Goal: Complete application form

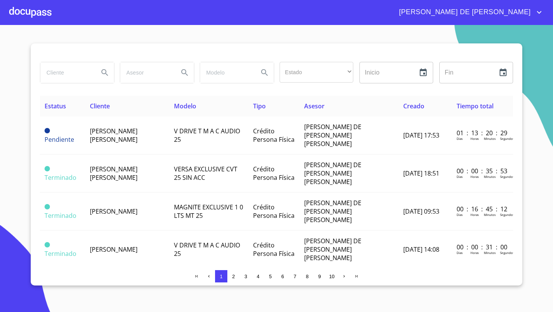
click at [37, 13] on div at bounding box center [30, 12] width 42 height 25
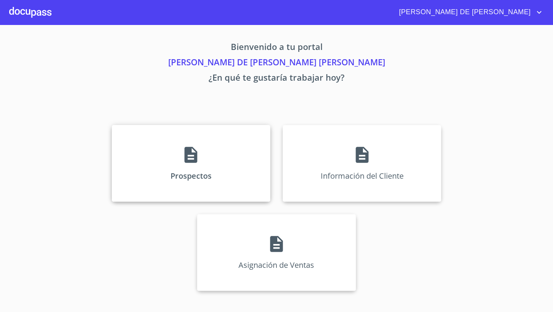
click at [161, 136] on div "Prospectos" at bounding box center [191, 163] width 158 height 77
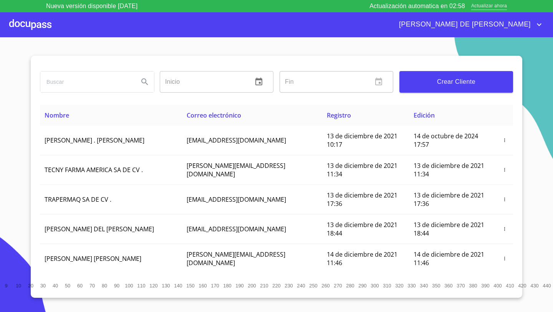
click at [494, 3] on span "Actualizar ahora" at bounding box center [489, 6] width 36 height 8
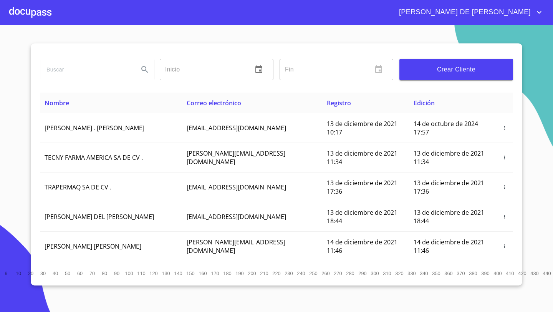
click at [459, 71] on span "Crear Cliente" at bounding box center [455, 69] width 101 height 11
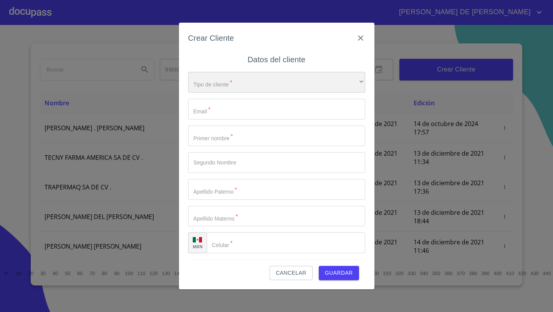
click at [284, 87] on div "​" at bounding box center [276, 82] width 177 height 21
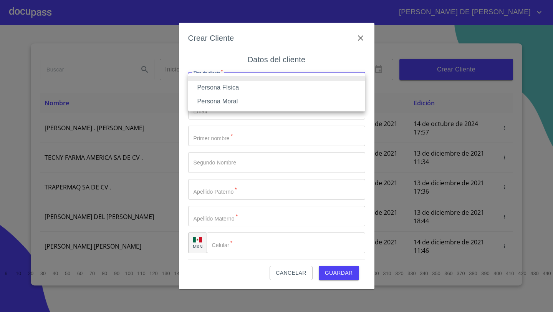
click at [220, 86] on li "Persona Física" at bounding box center [276, 88] width 177 height 14
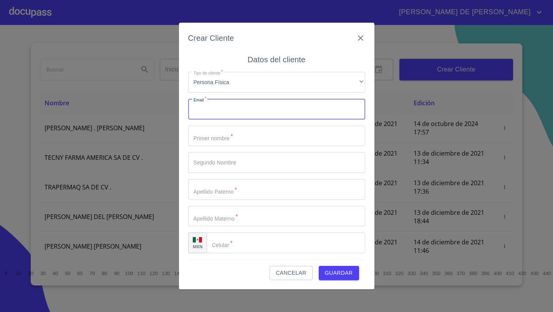
click at [216, 106] on input "Tipo de cliente   *" at bounding box center [276, 109] width 177 height 21
paste input "[EMAIL_ADDRESS][DOMAIN_NAME]"
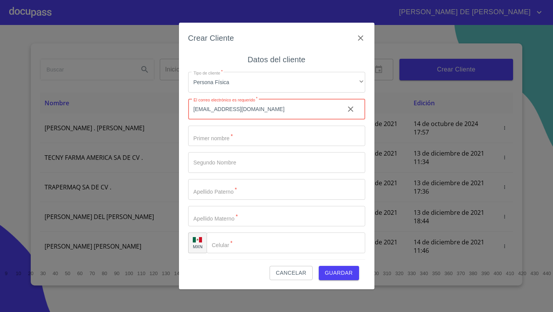
type input "[EMAIL_ADDRESS][DOMAIN_NAME]"
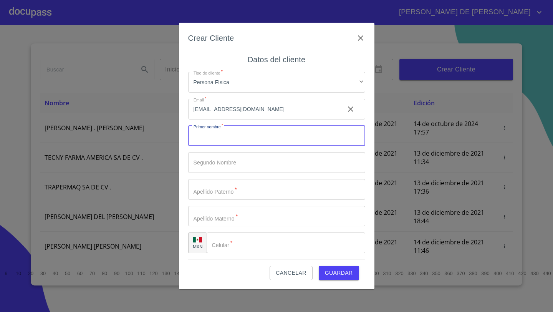
click at [229, 133] on input "Tipo de cliente   *" at bounding box center [276, 135] width 177 height 21
type input "[PERSON_NAME]"
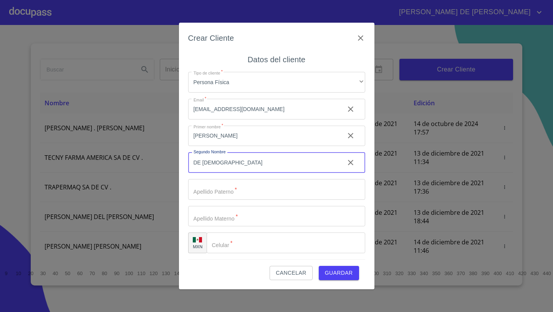
type input "DE [DEMOGRAPHIC_DATA]"
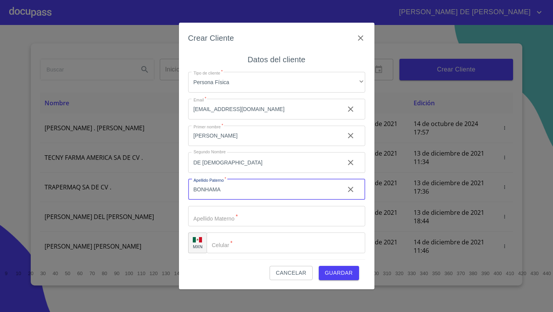
type input "BONHAMA"
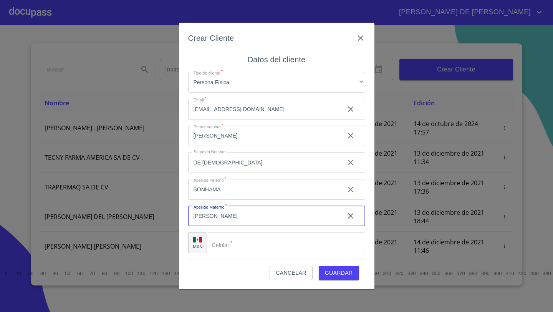
type input "[PERSON_NAME]"
click at [233, 247] on input "Tipo de cliente   *" at bounding box center [285, 242] width 158 height 21
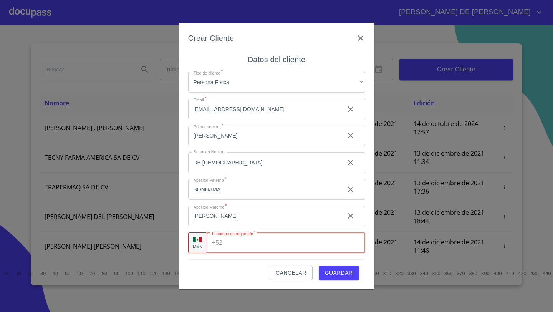
paste input "[PHONE_NUMBER]"
type input "[PHONE_NUMBER]"
click at [326, 269] on span "Guardar" at bounding box center [339, 273] width 28 height 10
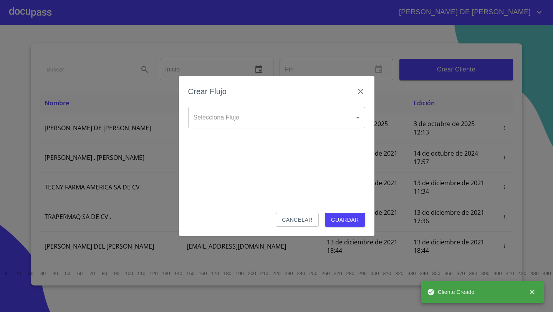
click at [205, 120] on body "[PERSON_NAME] DE [PERSON_NAME] Inicio ​ Fin ​ Crear Cliente Nombre Correo elect…" at bounding box center [276, 156] width 553 height 312
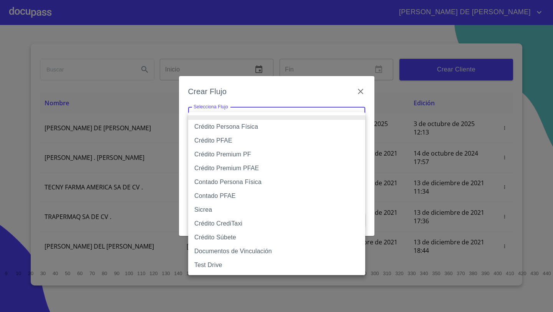
click at [224, 122] on li "Crédito Persona Física" at bounding box center [276, 127] width 177 height 14
type input "61b033e49b8c202ad5bb7912"
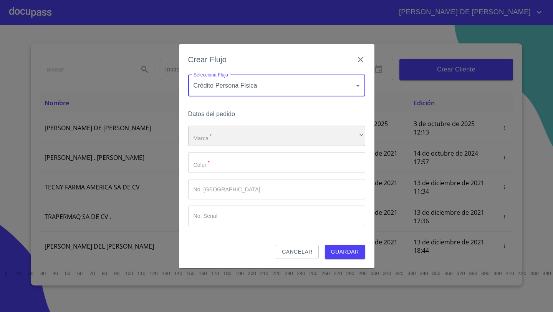
click at [215, 137] on div "​" at bounding box center [276, 135] width 177 height 21
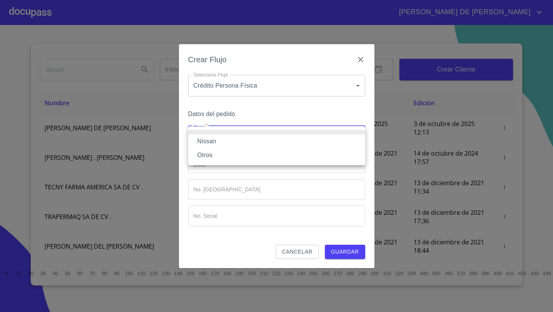
click at [213, 139] on li "Nissan" at bounding box center [276, 141] width 177 height 14
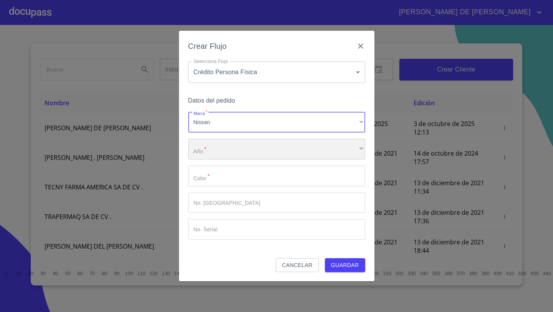
click at [213, 147] on div "​" at bounding box center [276, 149] width 177 height 21
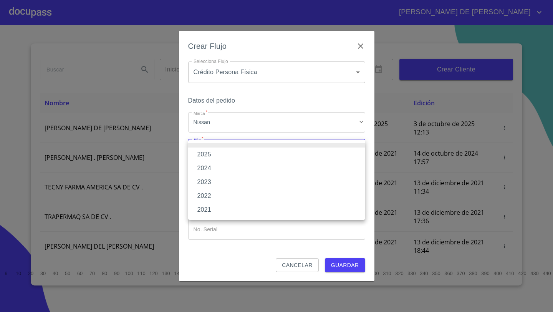
click at [255, 68] on div at bounding box center [276, 156] width 553 height 312
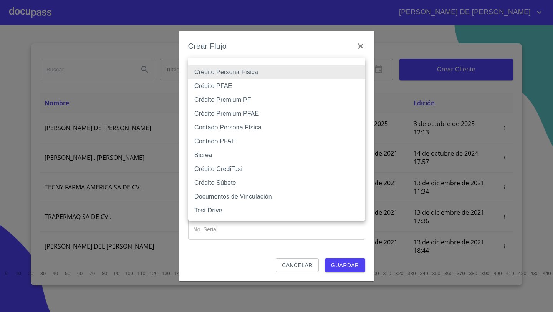
click at [270, 77] on body "[PERSON_NAME] DE [PERSON_NAME] Inicio ​ Fin ​ Crear Cliente Nombre Correo elect…" at bounding box center [276, 156] width 553 height 312
click at [262, 73] on li "Crédito Persona Física" at bounding box center [276, 72] width 177 height 14
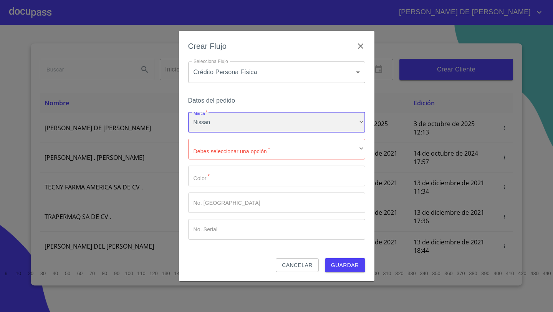
click at [215, 126] on div "Nissan" at bounding box center [276, 122] width 177 height 21
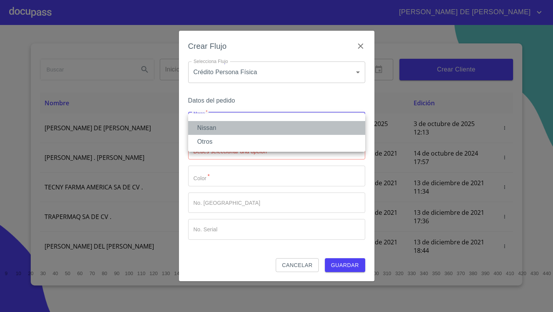
click at [215, 126] on li "Nissan" at bounding box center [276, 128] width 177 height 14
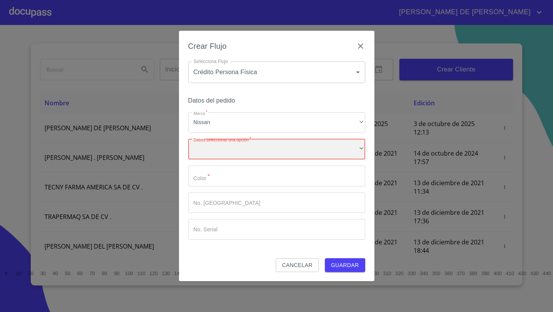
click at [217, 153] on div "​" at bounding box center [276, 149] width 177 height 21
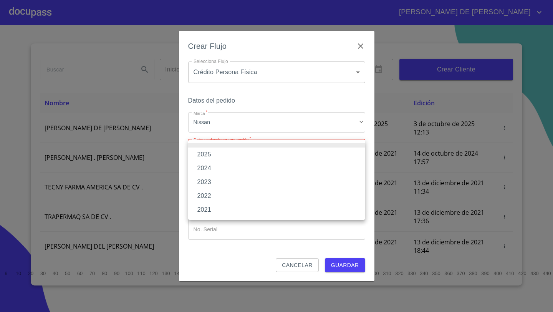
click at [207, 155] on li "2025" at bounding box center [276, 154] width 177 height 14
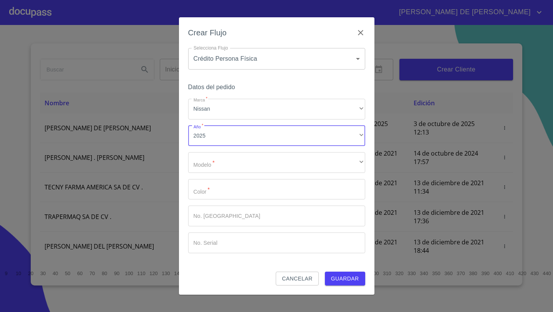
click at [205, 176] on div "Marca   * Nissan ​ Año   * 2025 ​ Modelo   * ​ ​ Color   * ​ No. Pedido ​ No. S…" at bounding box center [276, 176] width 177 height 154
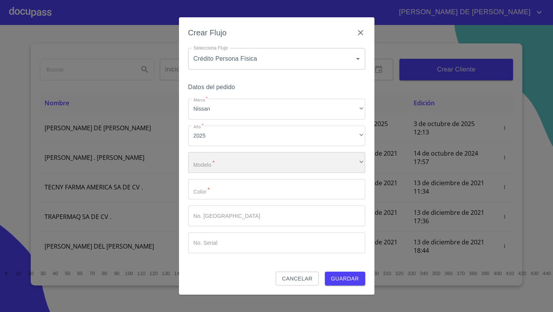
click at [205, 168] on div "​" at bounding box center [276, 162] width 177 height 21
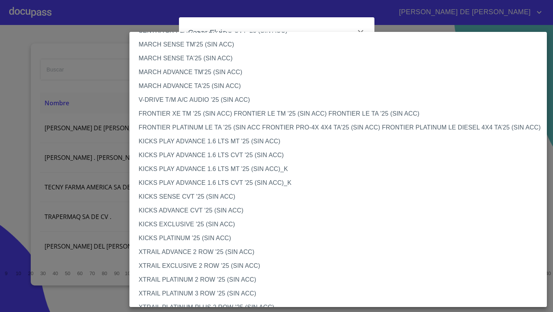
scroll to position [565, 0]
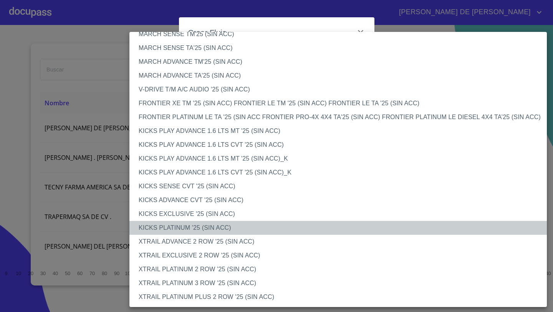
click at [171, 227] on li "KICKS PLATINUM '25 (SIN ACC)" at bounding box center [337, 228] width 417 height 14
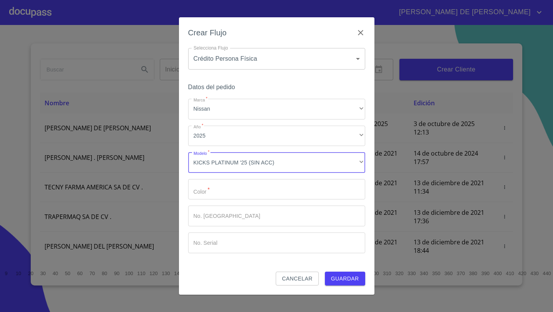
click at [198, 191] on input "Marca   *" at bounding box center [276, 189] width 177 height 21
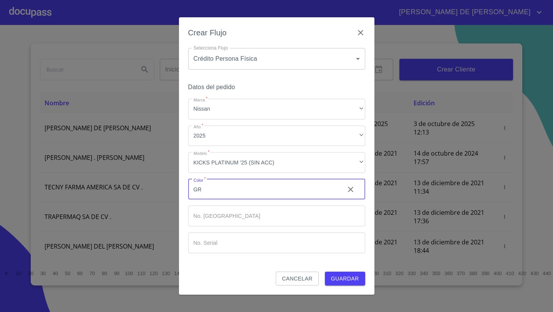
type input "G"
type input "BLANCO PERLADO"
click at [352, 274] on span "Guardar" at bounding box center [345, 279] width 28 height 10
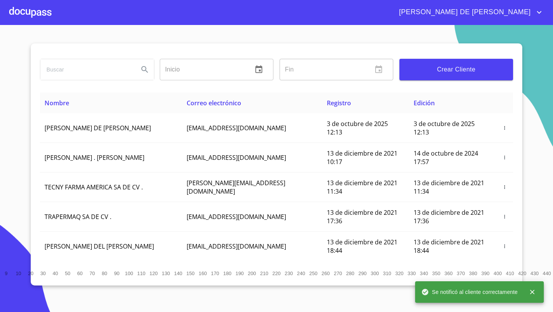
click at [35, 17] on div at bounding box center [30, 12] width 42 height 25
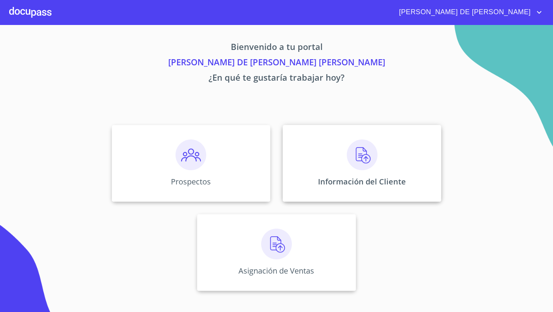
click at [284, 153] on div "Información del Cliente" at bounding box center [361, 163] width 158 height 77
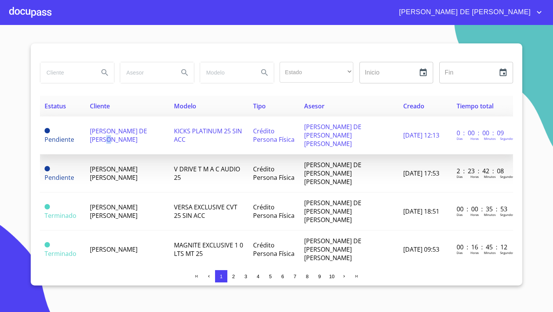
click at [110, 137] on span "[PERSON_NAME] DE [PERSON_NAME]" at bounding box center [118, 135] width 57 height 17
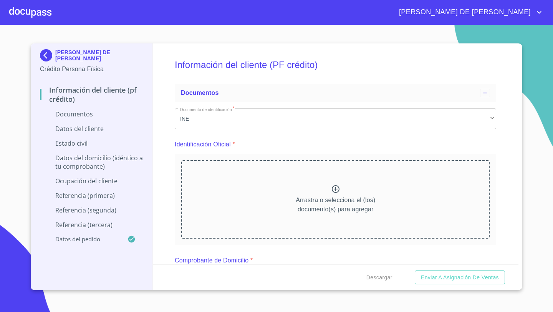
click at [335, 184] on div "Arrastra o selecciona el (los) documento(s) para agregar" at bounding box center [335, 199] width 308 height 78
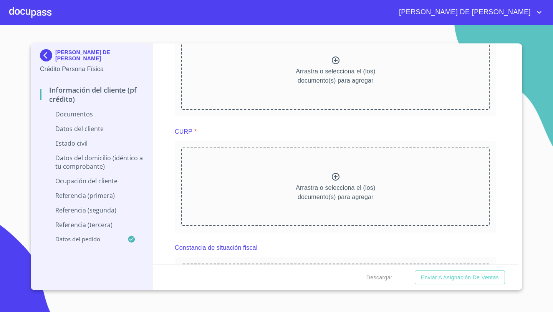
scroll to position [832, 0]
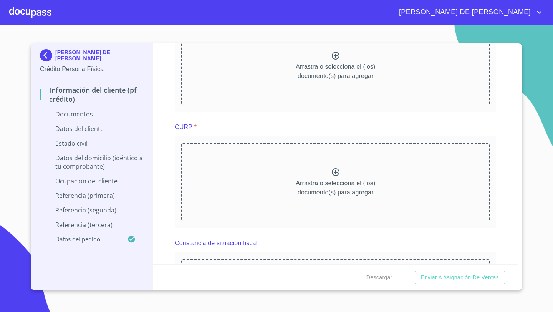
click at [305, 165] on div "Arrastra o selecciona el (los) documento(s) para agregar" at bounding box center [335, 182] width 308 height 78
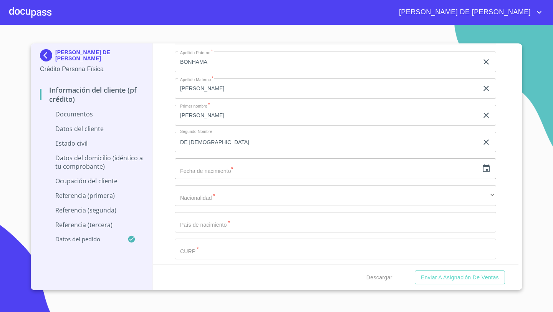
scroll to position [1385, 0]
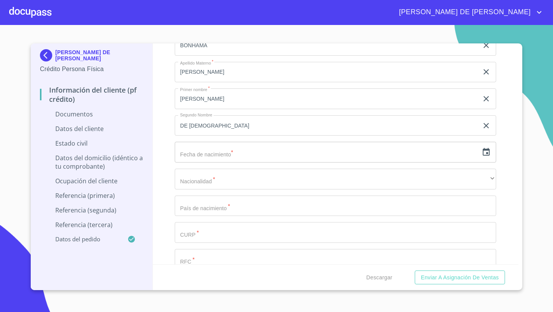
click at [483, 153] on icon "button" at bounding box center [485, 151] width 9 height 9
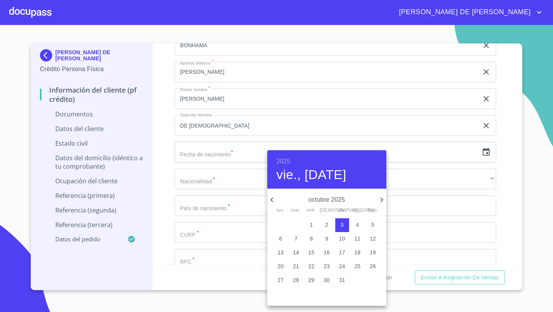
click at [285, 158] on h6 "2025" at bounding box center [283, 161] width 14 height 11
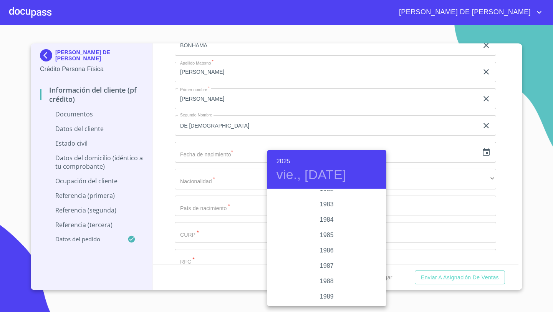
scroll to position [884, 0]
click at [327, 279] on div "1988" at bounding box center [326, 280] width 119 height 15
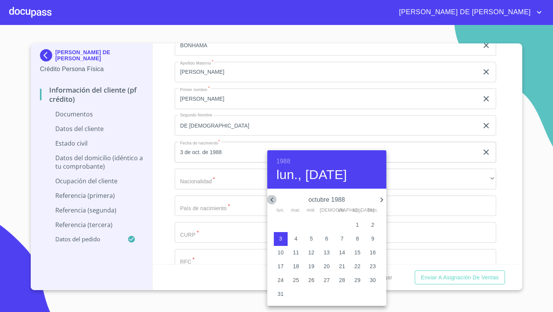
click at [271, 196] on icon "button" at bounding box center [271, 199] width 9 height 9
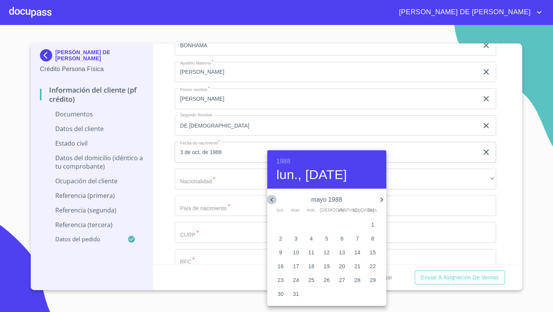
click at [271, 196] on icon "button" at bounding box center [271, 199] width 9 height 9
click at [284, 279] on span "25" at bounding box center [281, 280] width 14 height 8
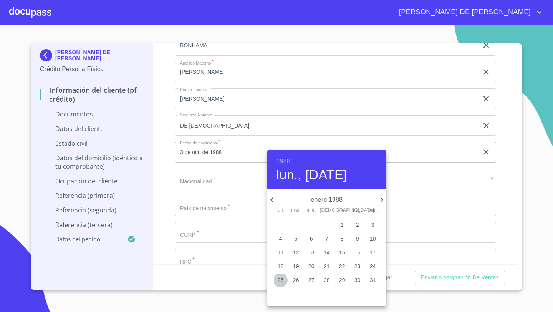
type input "25 de ene. de 1988"
click at [165, 202] on div at bounding box center [276, 156] width 553 height 312
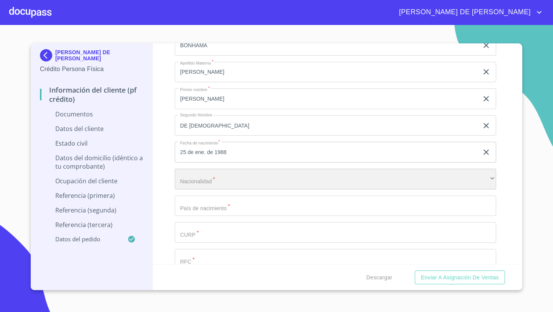
click at [189, 184] on div "​" at bounding box center [335, 178] width 321 height 21
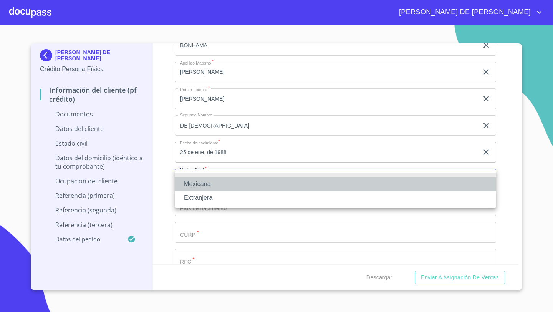
click at [189, 184] on li "Mexicana" at bounding box center [335, 184] width 321 height 14
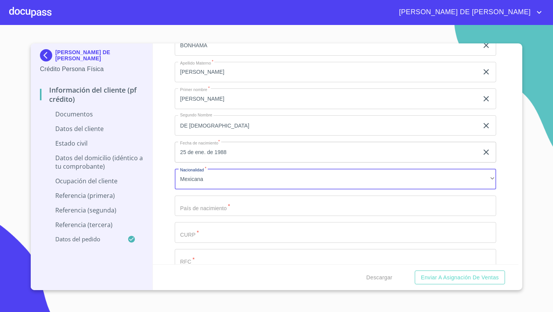
click at [190, 207] on input "Documento de identificación   *" at bounding box center [335, 205] width 321 height 21
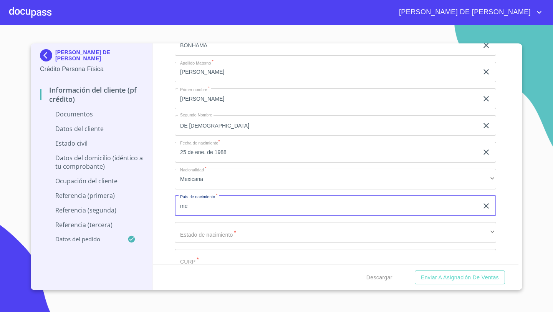
type input "m"
type input "[GEOGRAPHIC_DATA]"
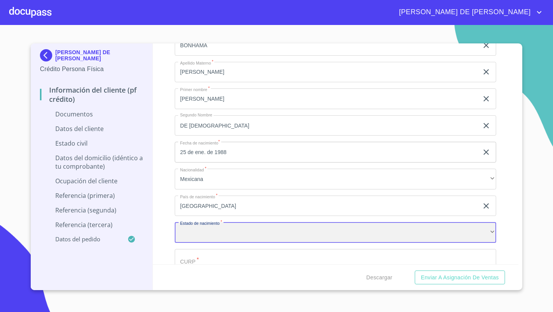
click at [203, 238] on div "​" at bounding box center [335, 232] width 321 height 21
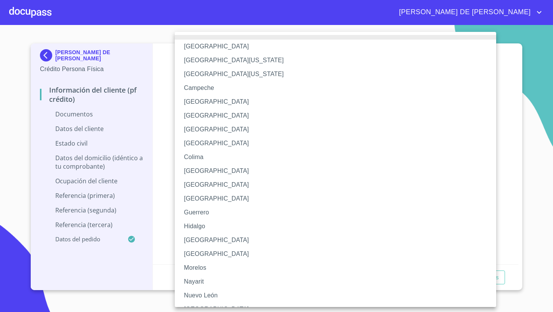
click at [194, 242] on li "[GEOGRAPHIC_DATA]" at bounding box center [335, 240] width 321 height 14
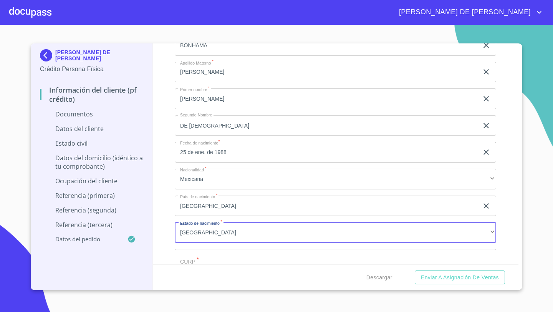
click at [181, 249] on input "Documento de identificación   *" at bounding box center [335, 259] width 321 height 21
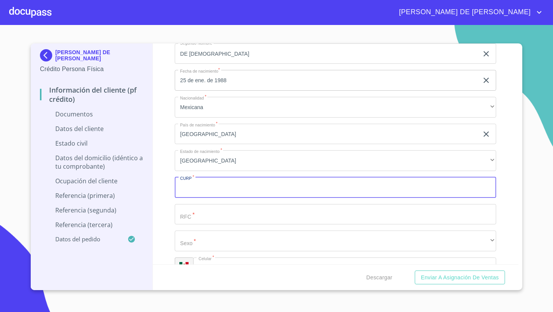
scroll to position [1478, 0]
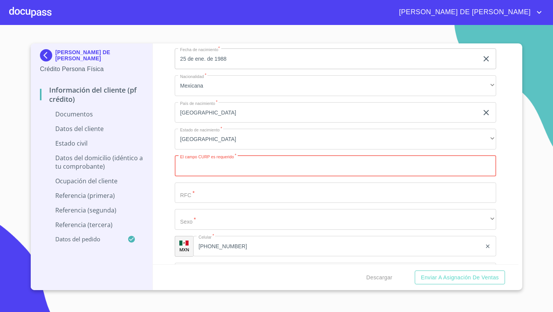
paste input "BOLT880125MJCNRR07"
type input "BOLT880125MJCNRR07"
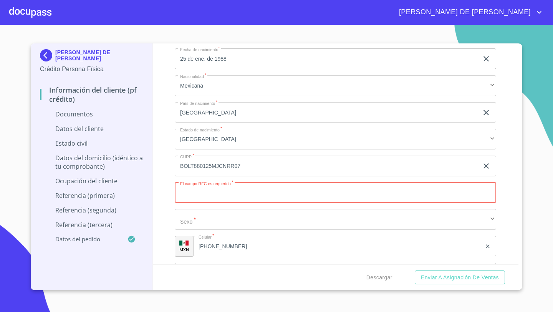
paste input "BOLT880125"
type input "BOLT880125T31"
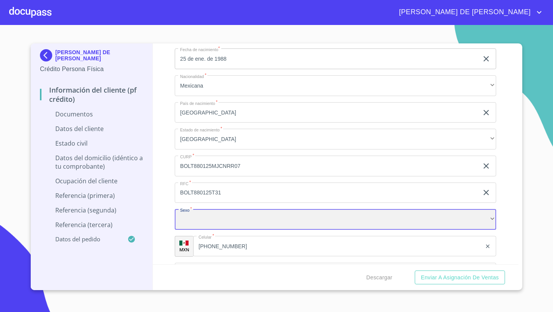
click at [205, 228] on div "​" at bounding box center [335, 219] width 321 height 21
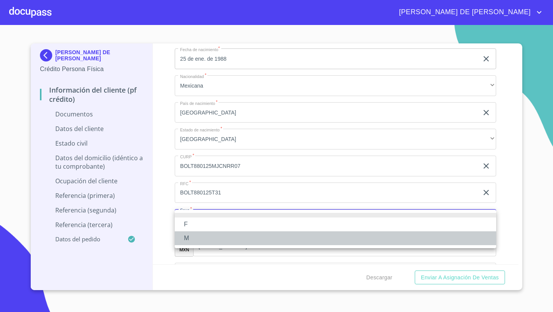
click at [189, 241] on li "M" at bounding box center [335, 238] width 321 height 14
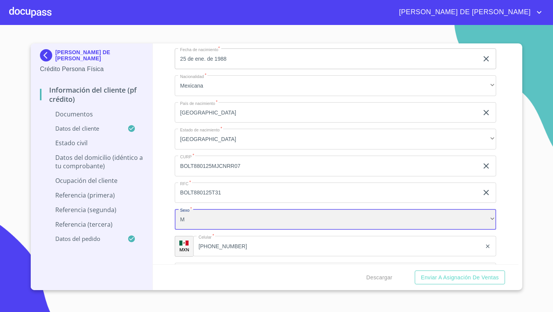
click at [187, 218] on div "M" at bounding box center [335, 219] width 321 height 21
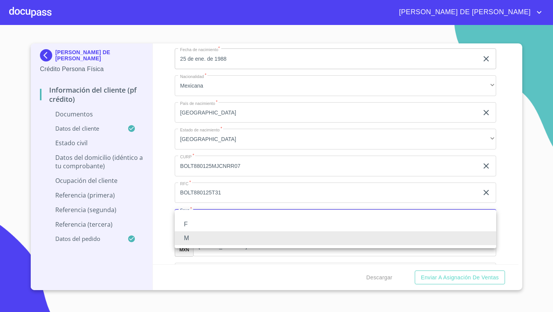
click at [185, 222] on li "F" at bounding box center [335, 224] width 321 height 14
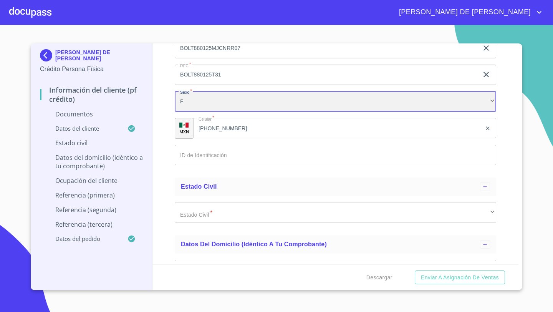
scroll to position [1628, 0]
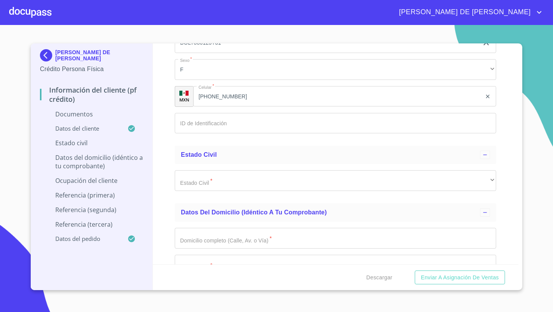
click at [192, 169] on div "Estado Civil   * ​ ​" at bounding box center [335, 180] width 321 height 33
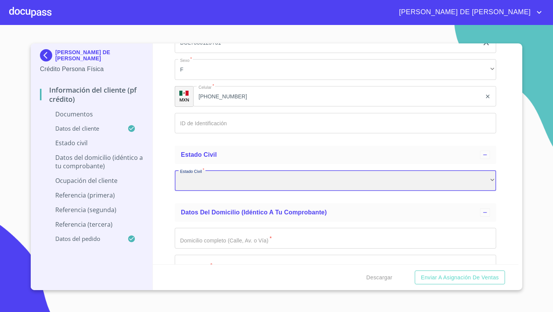
click at [190, 185] on div "​" at bounding box center [335, 180] width 321 height 21
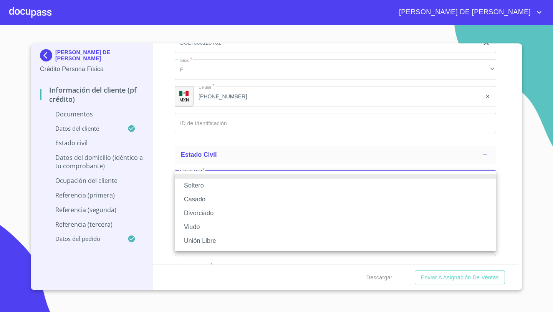
click at [190, 185] on li "Soltero" at bounding box center [335, 185] width 321 height 14
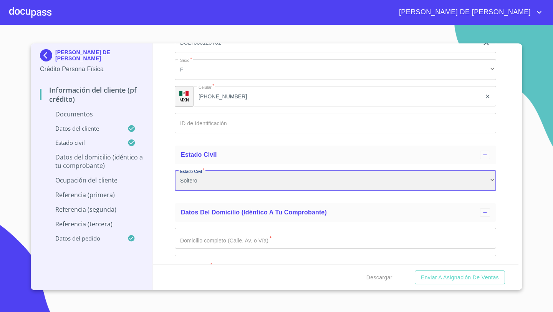
scroll to position [1686, 0]
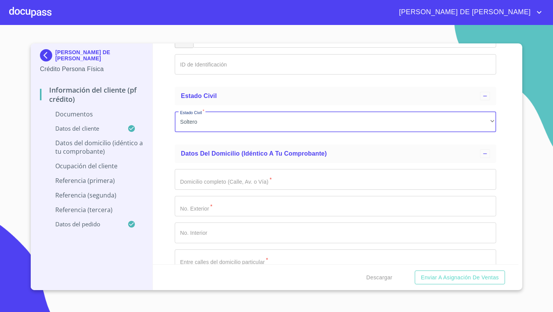
click at [186, 188] on input "Documento de identificación   *" at bounding box center [335, 179] width 321 height 21
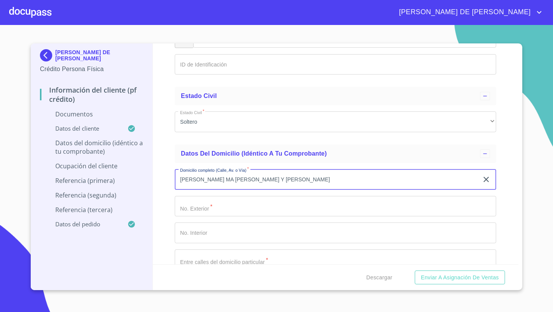
type input "[PERSON_NAME] MA [PERSON_NAME] Y [PERSON_NAME]"
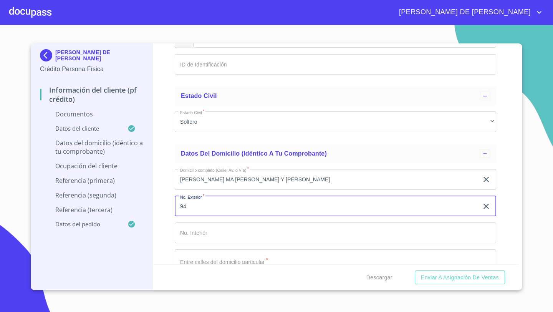
type input "94"
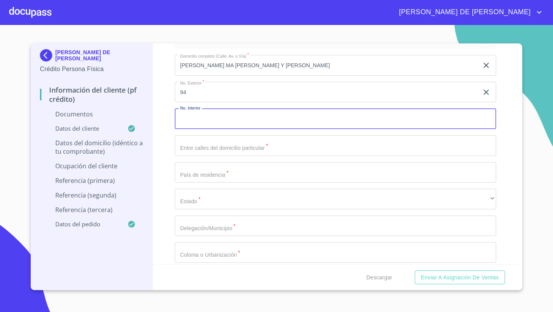
scroll to position [1801, 0]
click at [193, 172] on input "Documento de identificación   *" at bounding box center [335, 171] width 321 height 21
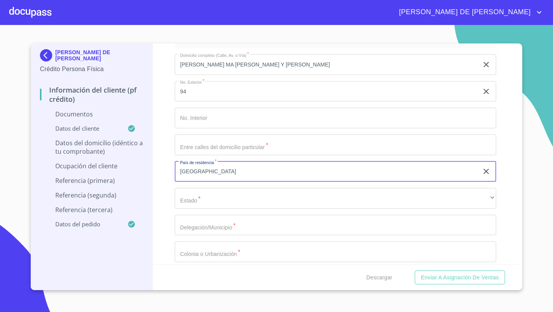
type input "[GEOGRAPHIC_DATA]"
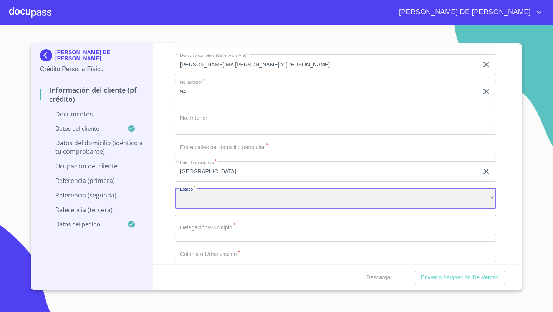
click at [193, 193] on div "​" at bounding box center [335, 198] width 321 height 21
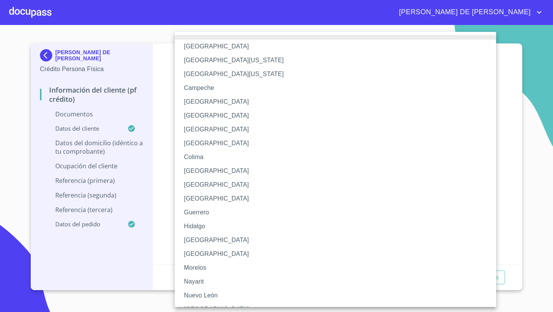
click at [193, 240] on li "[GEOGRAPHIC_DATA]" at bounding box center [335, 240] width 321 height 14
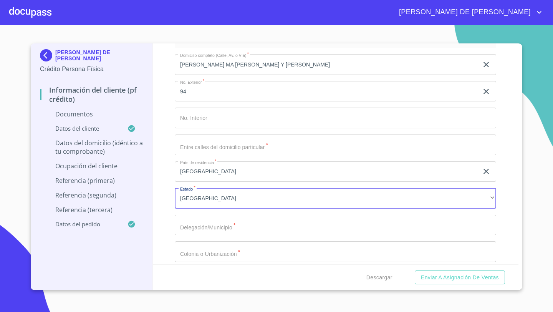
click at [183, 225] on input "Documento de identificación   *" at bounding box center [335, 224] width 321 height 21
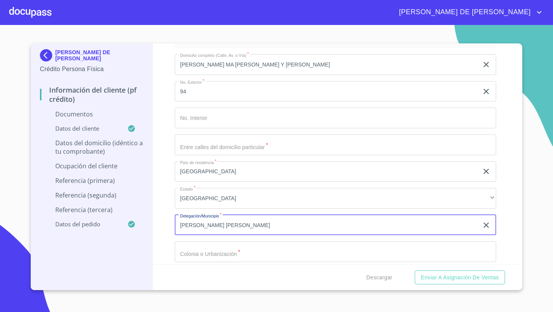
type input "[PERSON_NAME] [PERSON_NAME]"
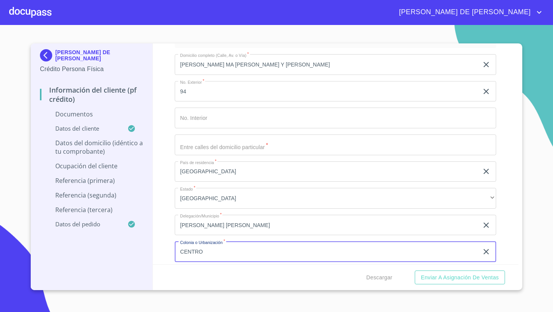
type input "CENTRO"
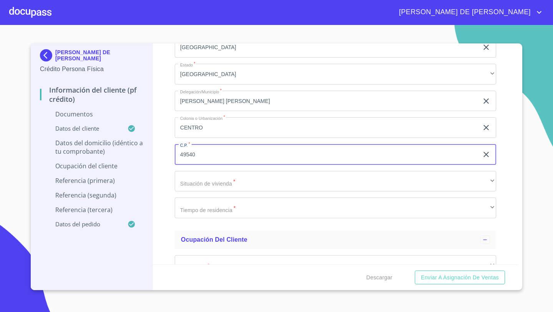
type input "49540"
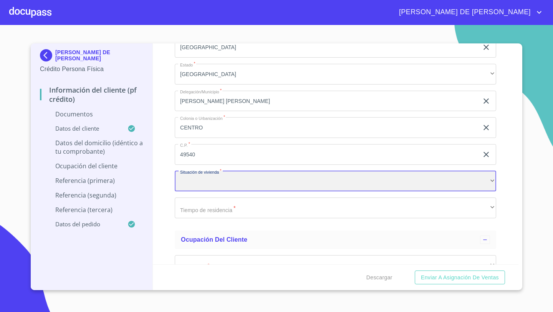
click at [228, 180] on div "​" at bounding box center [335, 181] width 321 height 21
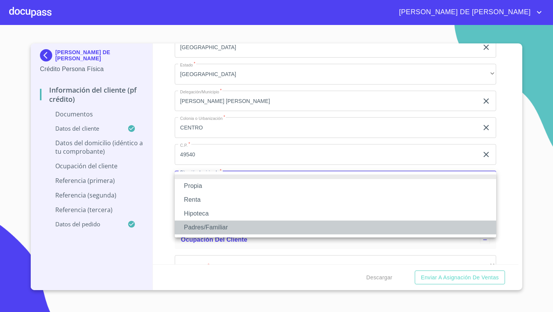
click at [199, 227] on li "Padres/Familiar" at bounding box center [335, 227] width 321 height 14
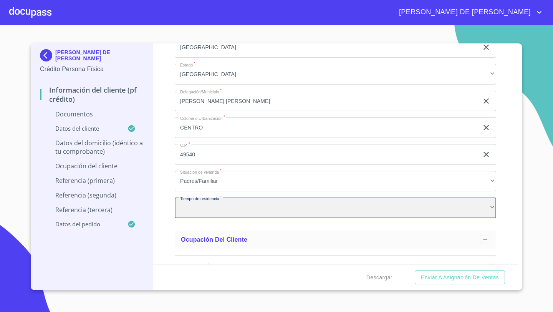
click at [189, 207] on div "​" at bounding box center [335, 207] width 321 height 21
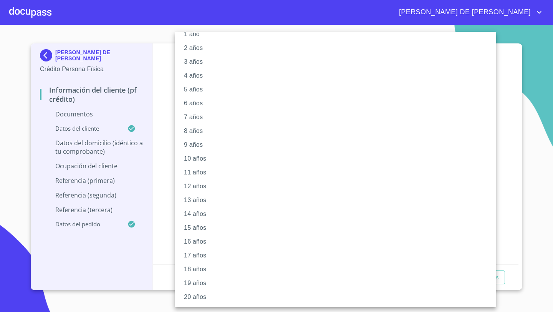
click at [193, 296] on li "20 años" at bounding box center [335, 297] width 321 height 14
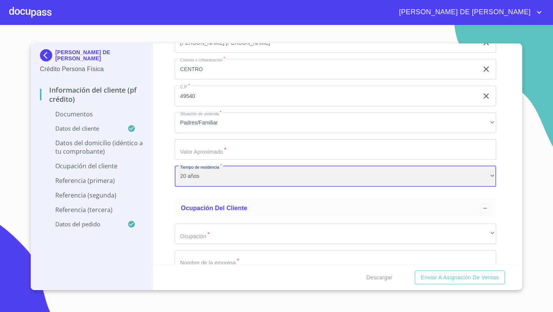
scroll to position [1986, 0]
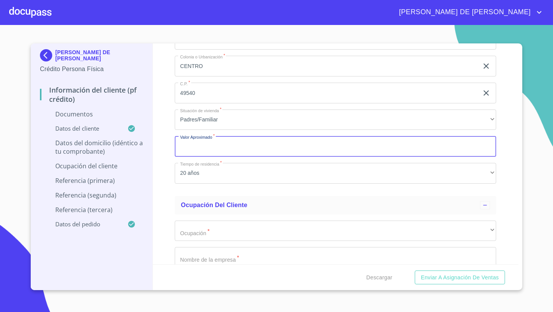
click at [191, 153] on input "Documento de identificación   *" at bounding box center [335, 146] width 321 height 21
type input "$4,500,000"
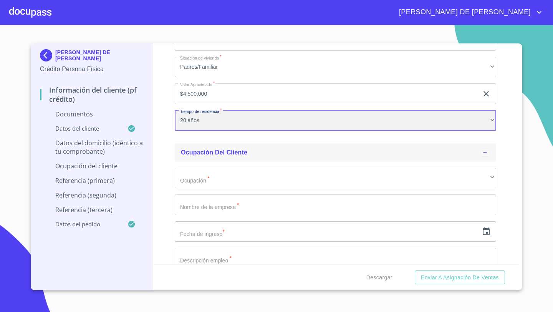
scroll to position [2061, 0]
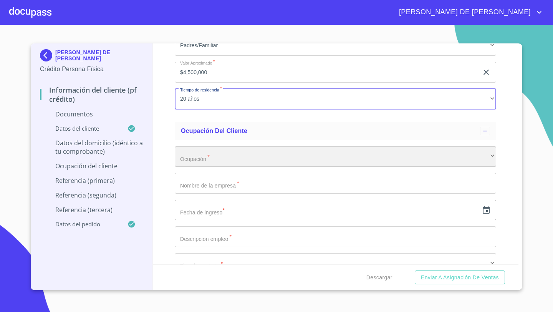
click at [186, 164] on div "​" at bounding box center [335, 156] width 321 height 21
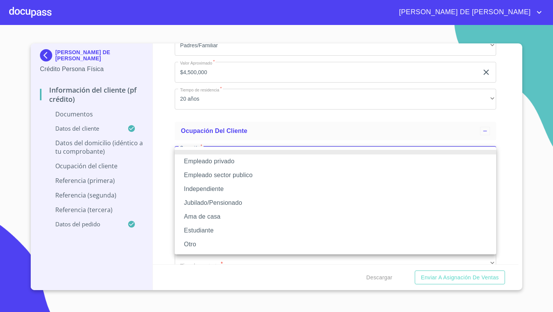
click at [193, 193] on li "Independiente" at bounding box center [335, 189] width 321 height 14
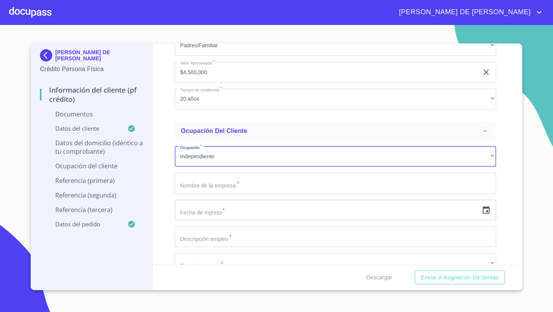
click at [188, 192] on input "Documento de identificación   *" at bounding box center [335, 183] width 321 height 21
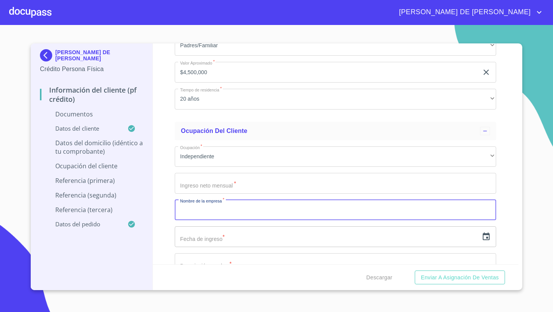
click at [190, 184] on input "Documento de identificación   *" at bounding box center [335, 183] width 321 height 21
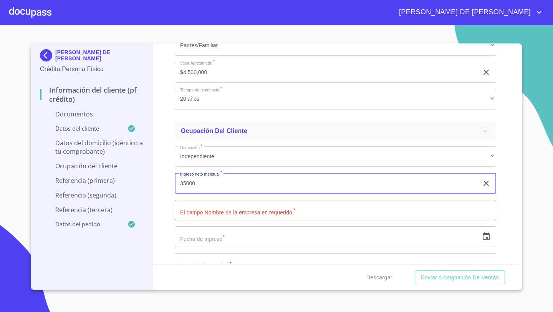
type input "35000"
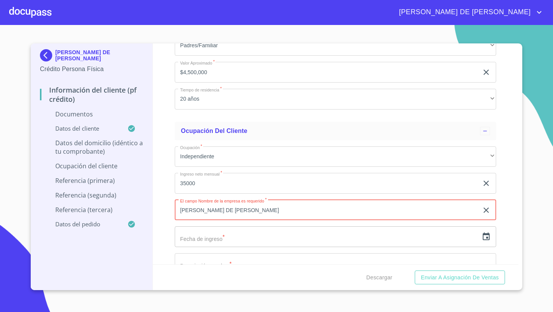
type input "[PERSON_NAME] DE [PERSON_NAME]"
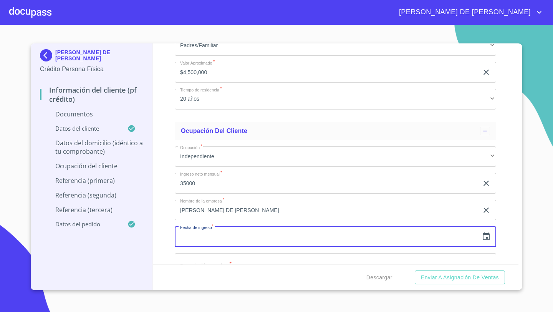
click at [487, 238] on icon "button" at bounding box center [485, 236] width 9 height 9
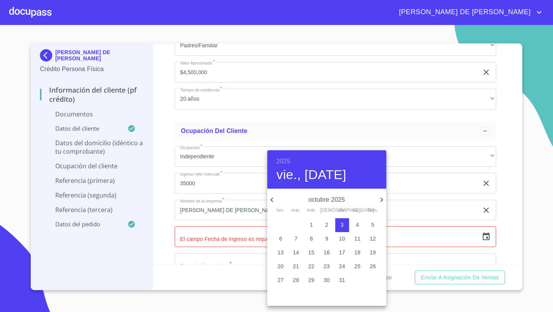
click at [286, 162] on h6 "2025" at bounding box center [283, 161] width 14 height 11
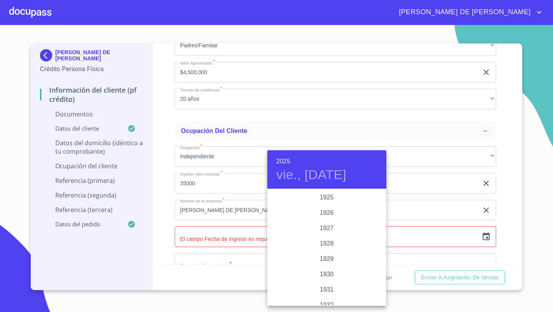
scroll to position [1489, 0]
click at [330, 197] on div "2022" at bounding box center [326, 197] width 119 height 15
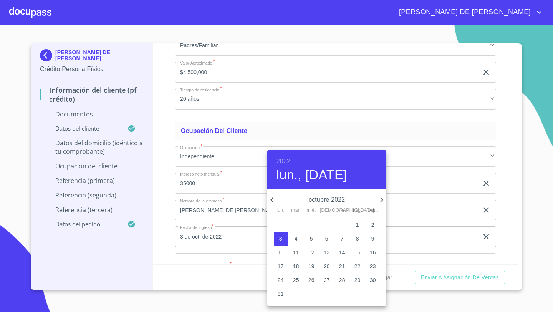
click at [273, 199] on icon "button" at bounding box center [271, 199] width 9 height 9
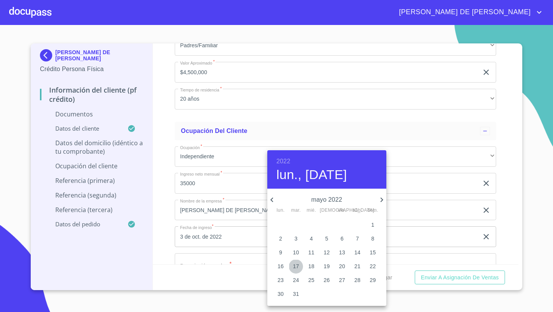
click at [299, 264] on p "17" at bounding box center [296, 266] width 6 height 8
type input "17 de may. de 2022"
click at [168, 226] on div at bounding box center [276, 156] width 553 height 312
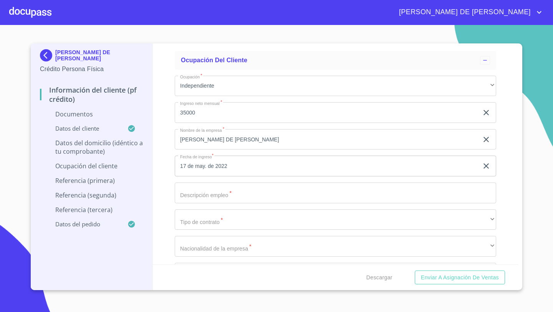
scroll to position [2146, 0]
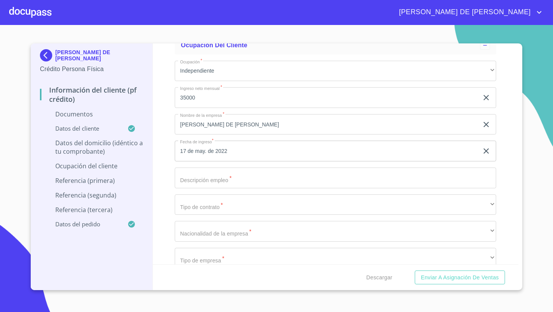
click at [195, 178] on input "Documento de identificación   *" at bounding box center [335, 177] width 321 height 21
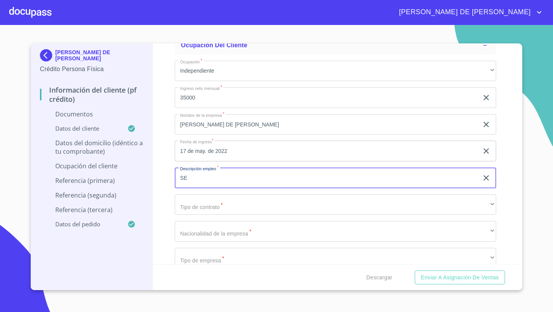
type input "S"
type input "TRASNPORTE DE PERSONAL"
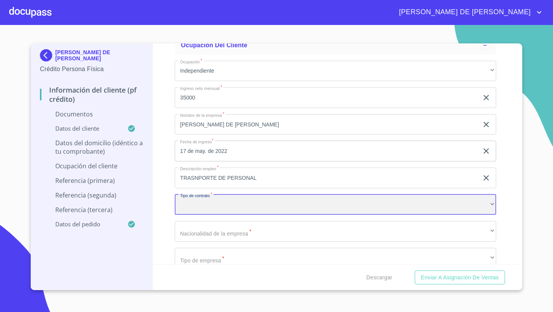
click at [198, 204] on div "​" at bounding box center [335, 204] width 321 height 21
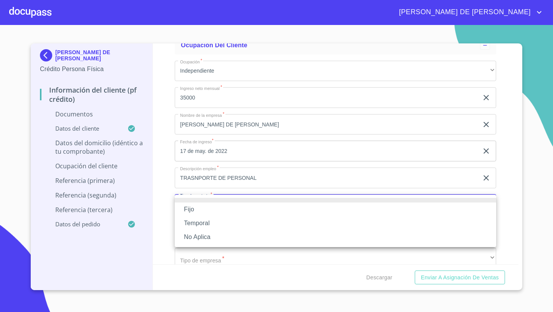
click at [190, 213] on li "Fijo" at bounding box center [335, 209] width 321 height 14
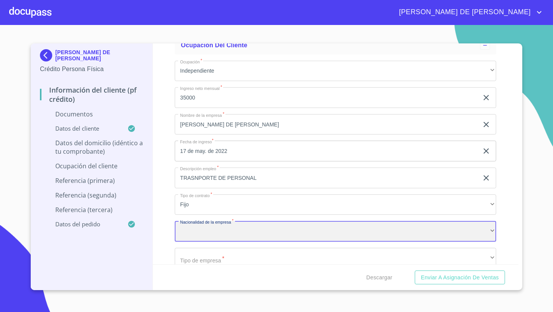
click at [185, 224] on div "​" at bounding box center [335, 231] width 321 height 21
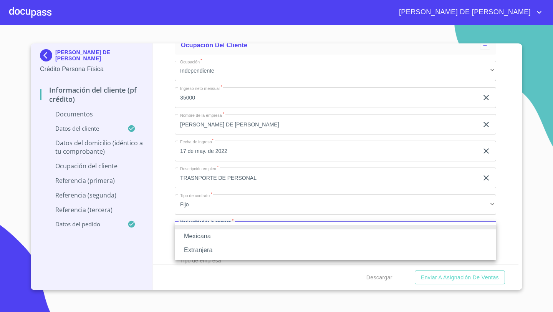
click at [191, 234] on li "Mexicana" at bounding box center [335, 236] width 321 height 14
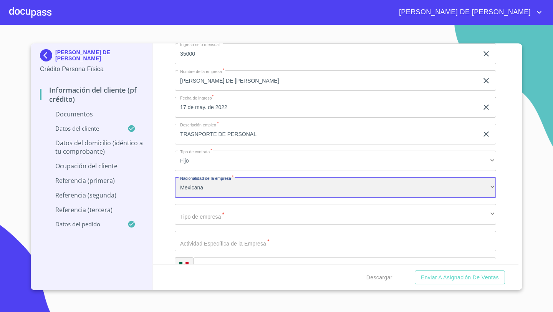
scroll to position [2206, 0]
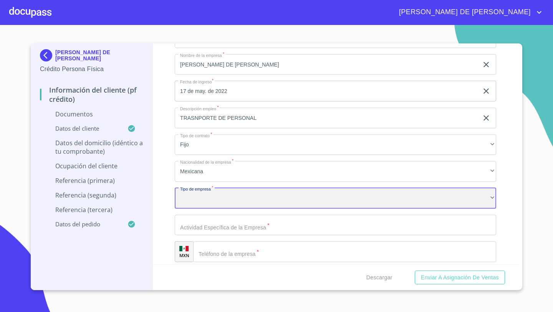
click at [191, 206] on div "​" at bounding box center [335, 198] width 321 height 21
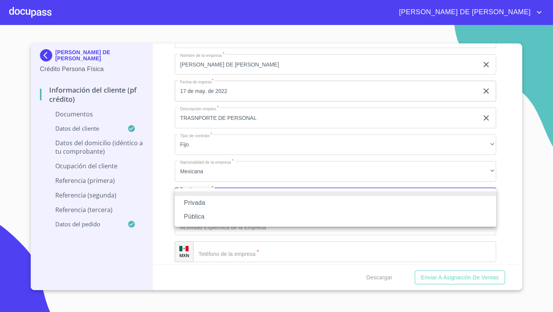
click at [191, 206] on li "Privada" at bounding box center [335, 203] width 321 height 14
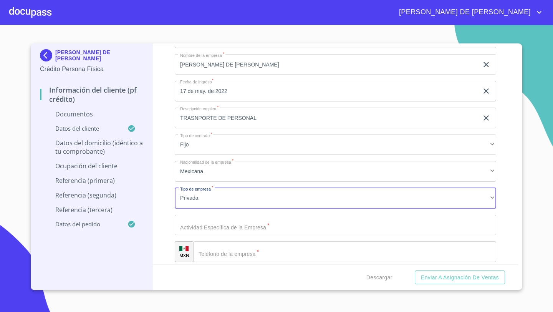
click at [192, 218] on input "Documento de identificación   *" at bounding box center [335, 224] width 321 height 21
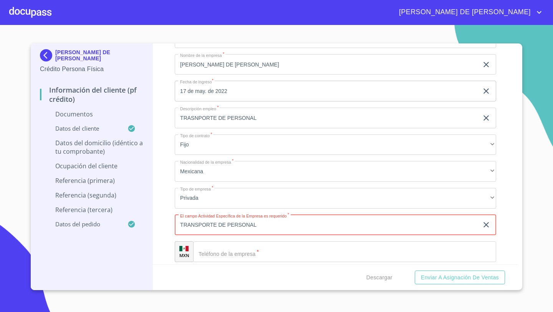
type input "TRANSPORTE DE PERSONAL"
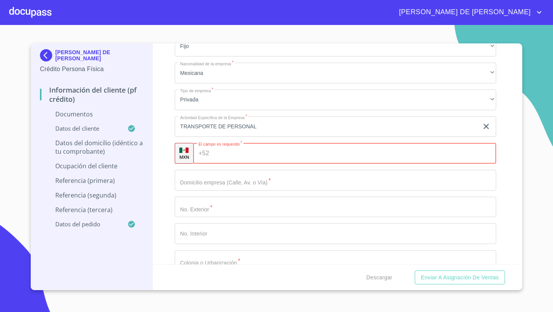
scroll to position [2334, 0]
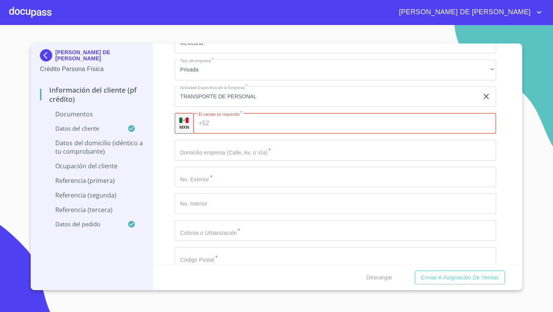
paste input "[PHONE_NUMBER]"
type input "[PHONE_NUMBER]"
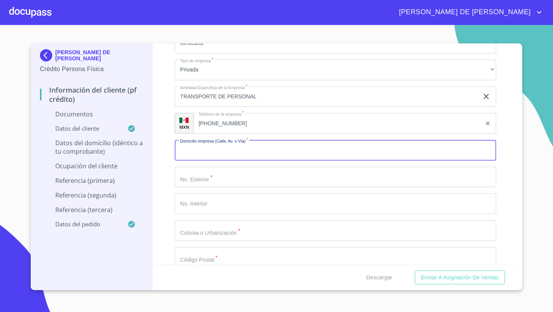
click at [186, 175] on input "Documento de identificación   *" at bounding box center [335, 177] width 321 height 21
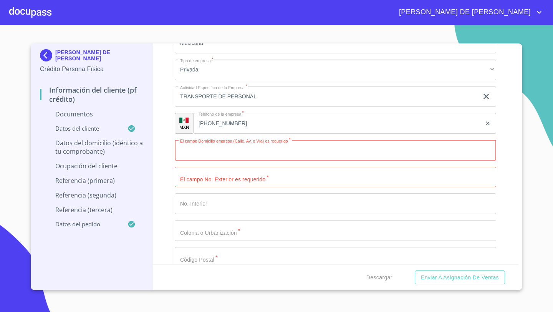
click at [203, 145] on input "Documento de identificación   *" at bounding box center [335, 150] width 321 height 21
type input "j"
type input "[PERSON_NAME] MA [PERSON_NAME] Y [PERSON_NAME]"
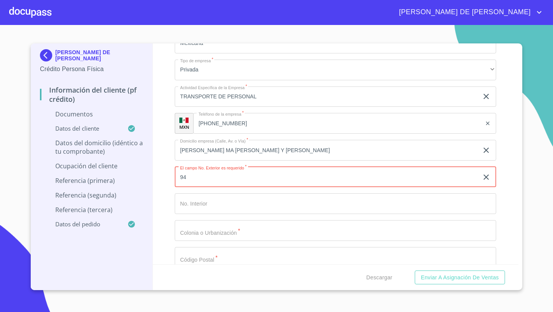
type input "94"
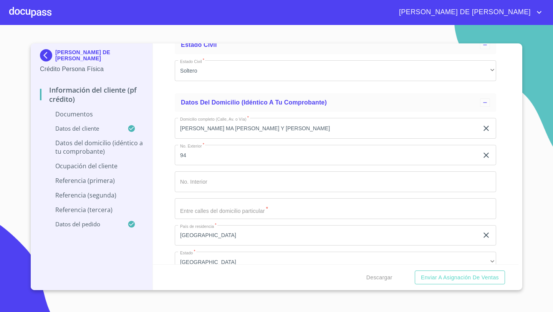
scroll to position [1765, 0]
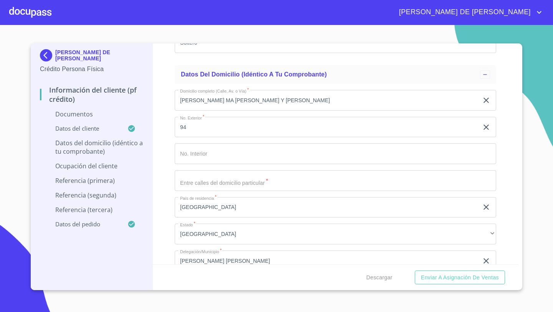
click at [205, 178] on input "Documento de identificación   *" at bounding box center [335, 180] width 321 height 21
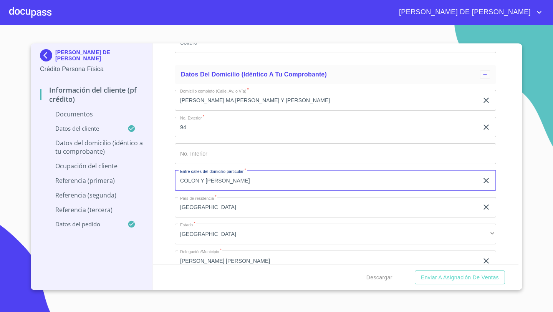
type input "COLON Y [PERSON_NAME]"
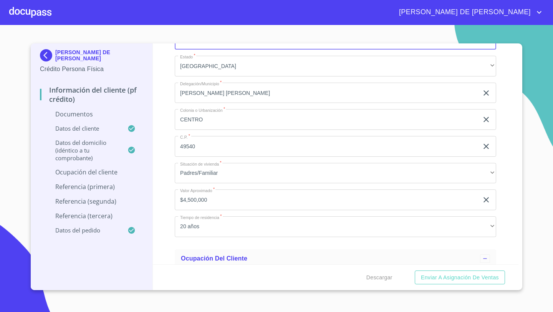
scroll to position [1937, 0]
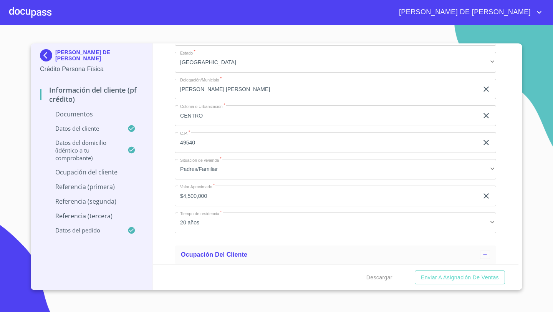
click at [160, 149] on div "Información del cliente (PF crédito) Documentos Documento de identificación   *…" at bounding box center [336, 153] width 366 height 221
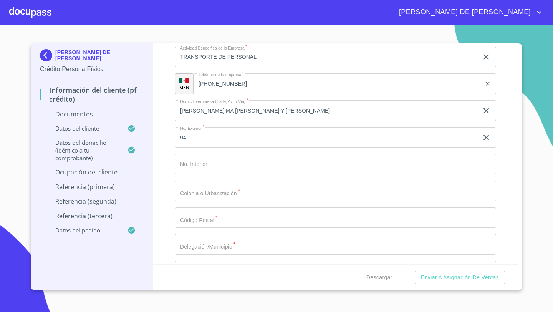
scroll to position [2371, 0]
click at [185, 190] on input "Documento de identificación   *" at bounding box center [335, 193] width 321 height 21
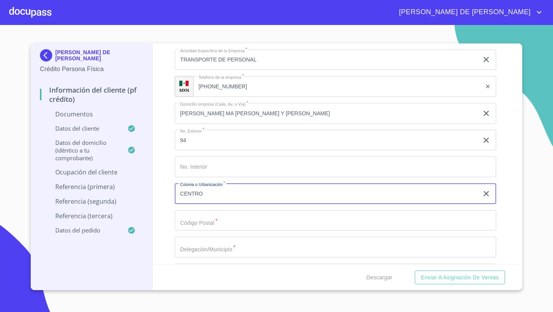
type input "CENTRO"
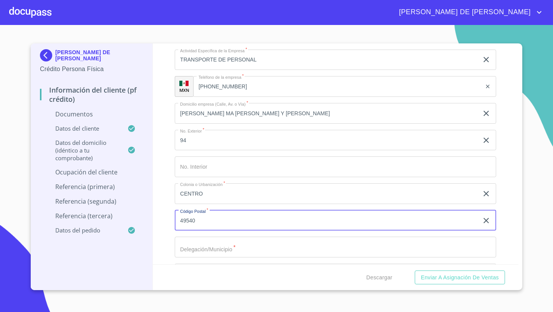
type input "49540"
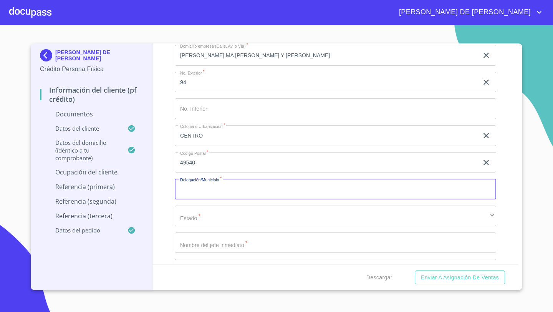
scroll to position [2433, 0]
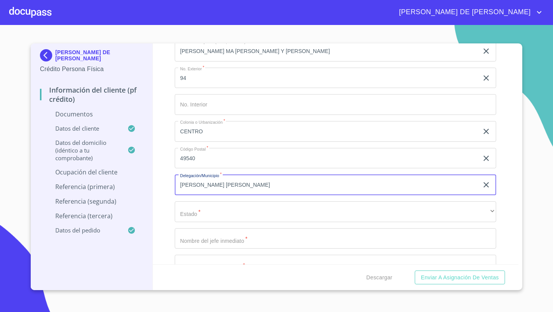
type input "[PERSON_NAME] [PERSON_NAME]"
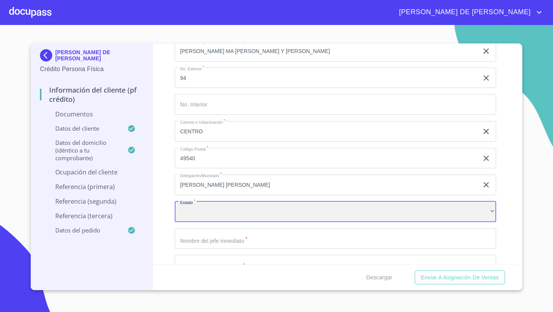
click at [195, 209] on div "​" at bounding box center [335, 211] width 321 height 21
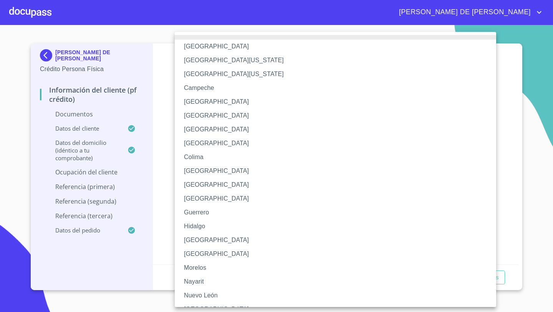
click at [199, 239] on li "[GEOGRAPHIC_DATA]" at bounding box center [335, 240] width 321 height 14
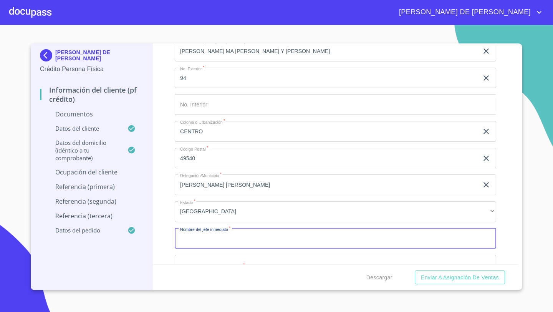
click at [196, 240] on input "Documento de identificación   *" at bounding box center [335, 238] width 321 height 21
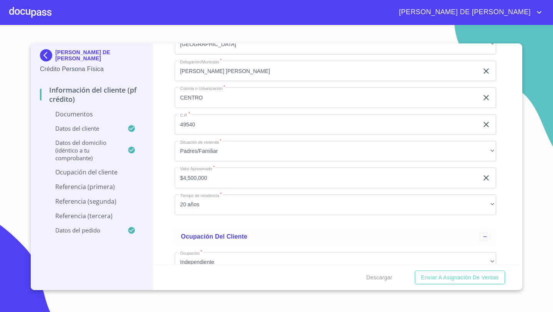
scroll to position [1963, 0]
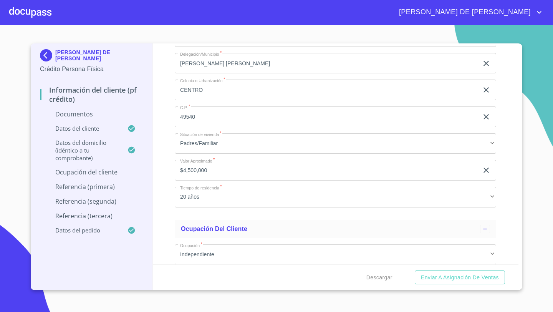
click at [218, 165] on input "$4,500,000" at bounding box center [327, 170] width 304 height 21
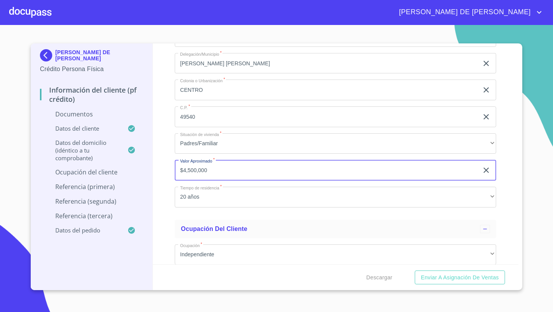
click at [215, 168] on input "$4,500,000" at bounding box center [327, 170] width 304 height 21
type input "$4,000,000"
click at [155, 220] on div "Información del cliente (PF crédito) Documentos Documento de identificación   *…" at bounding box center [336, 153] width 366 height 221
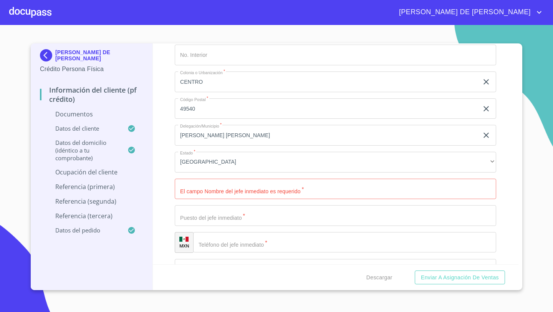
scroll to position [2485, 0]
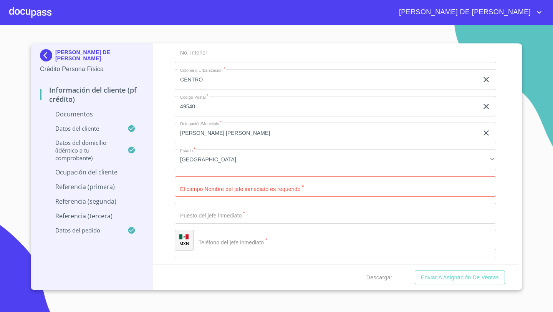
click at [186, 193] on input "Documento de identificación   *" at bounding box center [335, 186] width 321 height 21
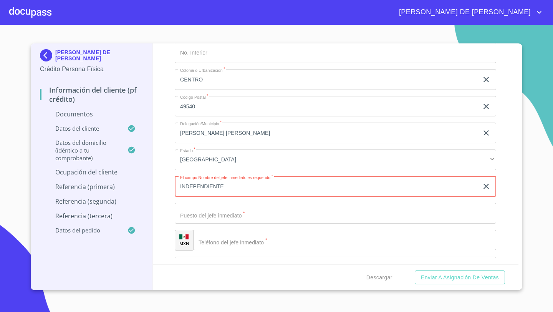
type input "INDEPENDIENTE"
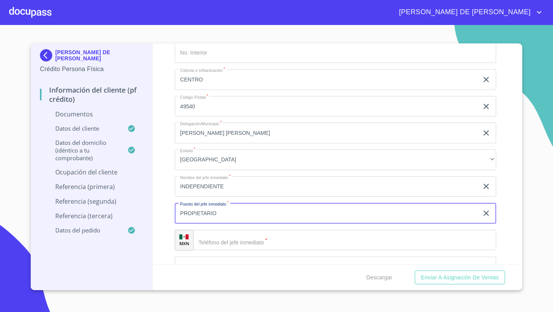
type input "PROPIETARIO"
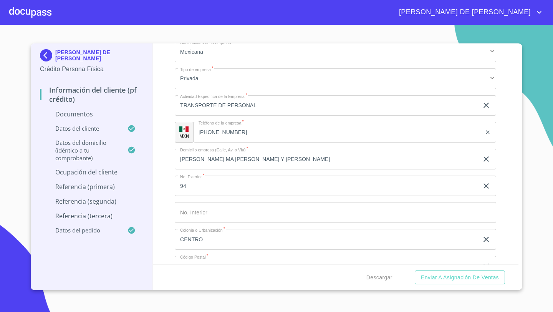
scroll to position [2318, 0]
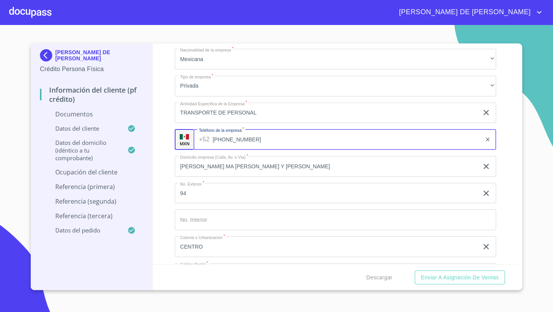
drag, startPoint x: 240, startPoint y: 137, endPoint x: 214, endPoint y: 136, distance: 25.7
click at [214, 136] on input "[PHONE_NUMBER]" at bounding box center [347, 139] width 269 height 21
drag, startPoint x: 251, startPoint y: 137, endPoint x: 214, endPoint y: 138, distance: 37.2
click at [214, 138] on input "[PHONE_NUMBER]" at bounding box center [347, 139] width 269 height 21
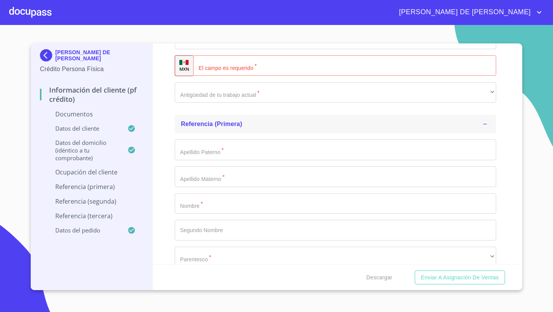
scroll to position [2661, 0]
click at [204, 68] on div "​" at bounding box center [344, 63] width 303 height 21
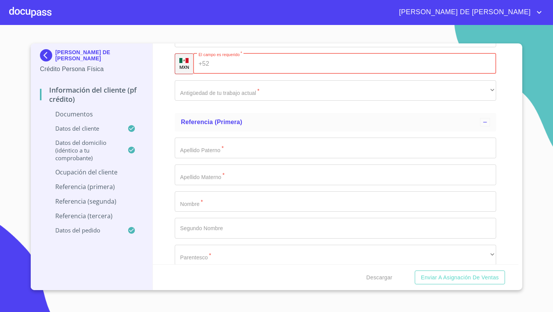
paste input "[PHONE_NUMBER]"
type input "[PHONE_NUMBER]"
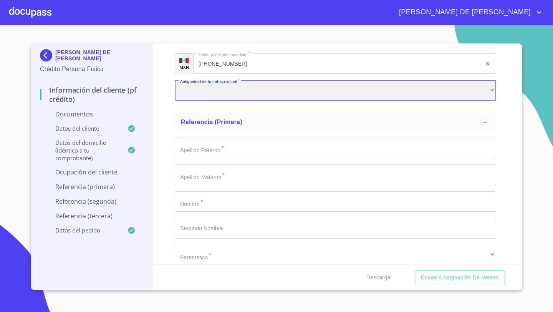
click at [186, 96] on div "​" at bounding box center [335, 90] width 321 height 21
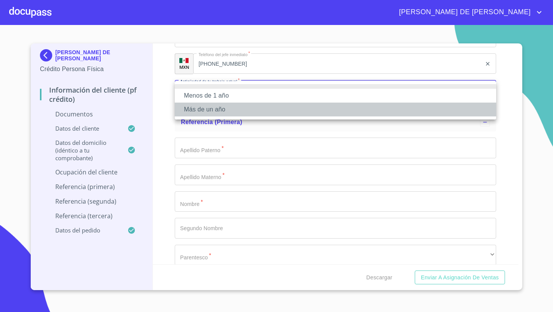
click at [200, 111] on li "Más de un año" at bounding box center [335, 109] width 321 height 14
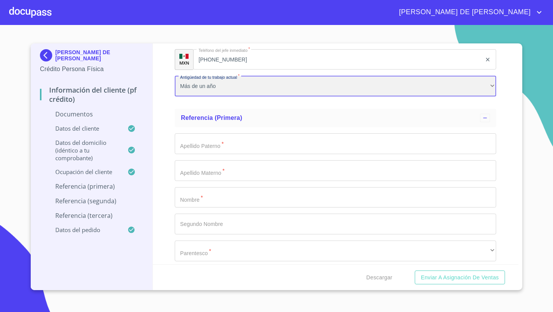
scroll to position [2666, 0]
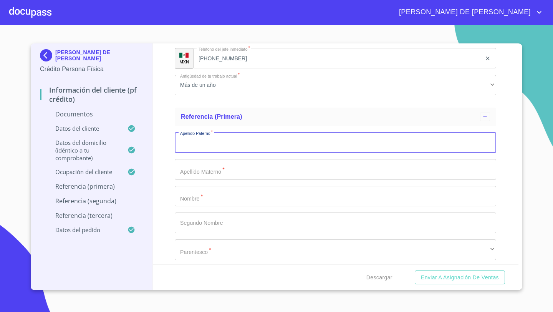
click at [186, 148] on input "Documento de identificación   *" at bounding box center [335, 142] width 321 height 21
type input "[PERSON_NAME]"
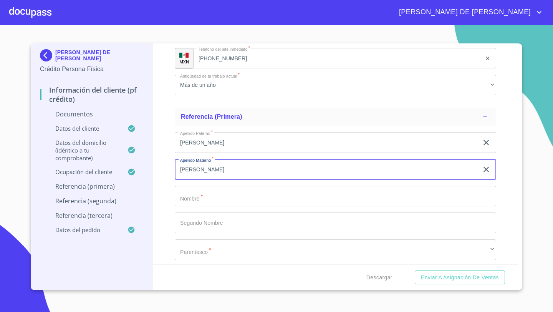
type input "[PERSON_NAME]"
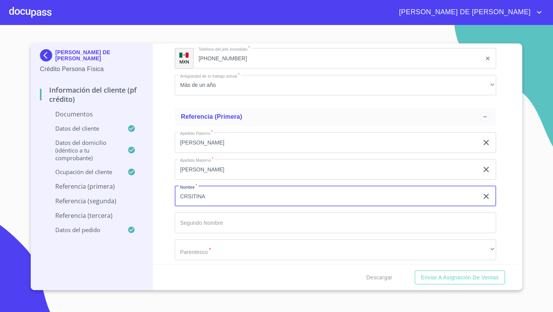
type input "CRSITINA"
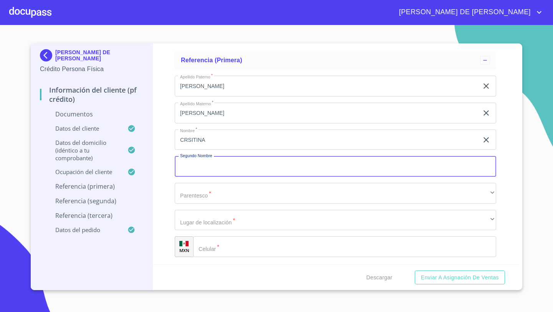
scroll to position [2744, 0]
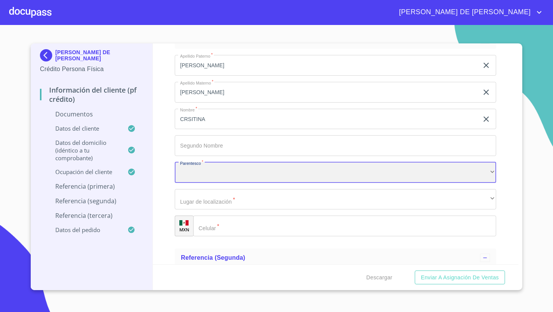
click at [187, 170] on div "​" at bounding box center [335, 172] width 321 height 21
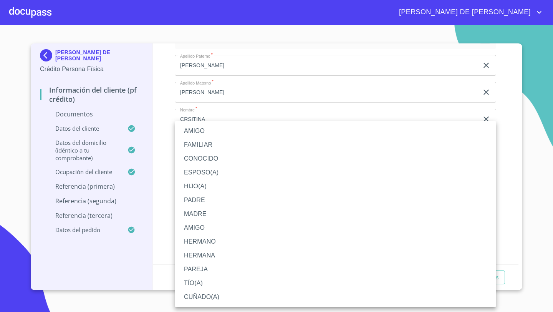
click at [199, 145] on li "FAMILIAR" at bounding box center [335, 145] width 321 height 14
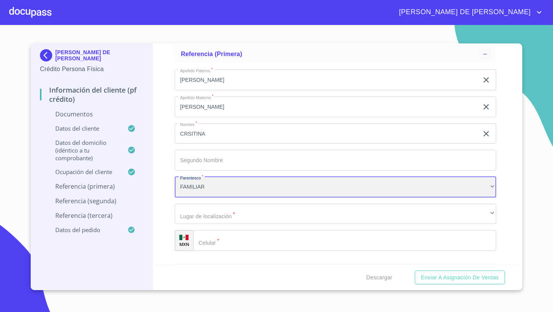
scroll to position [2734, 0]
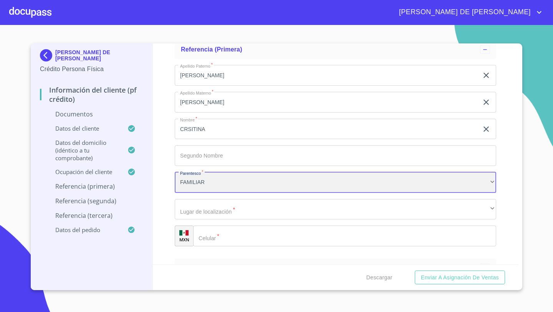
click at [213, 181] on div "FAMILIAR" at bounding box center [335, 182] width 321 height 21
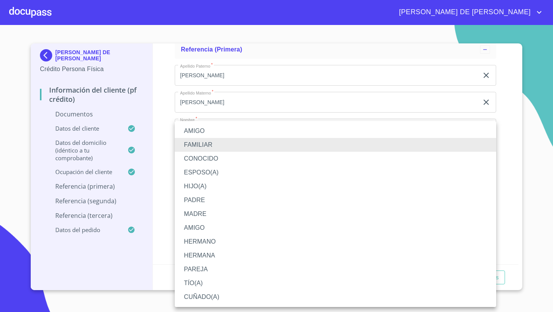
click at [205, 259] on li "HERMANA" at bounding box center [335, 255] width 321 height 14
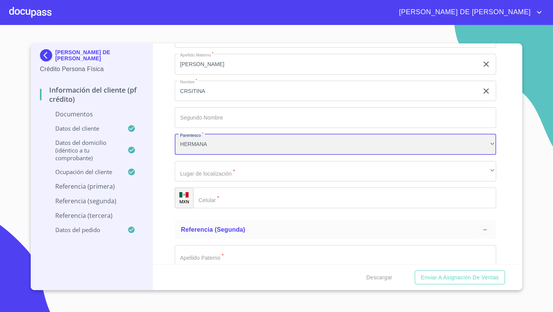
scroll to position [2775, 0]
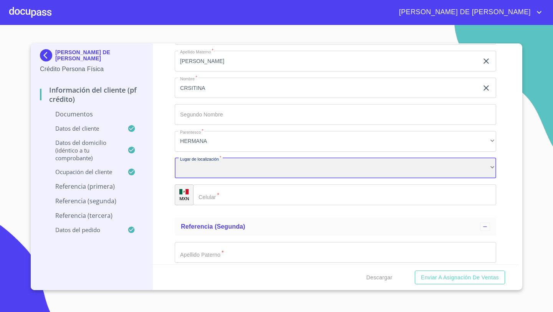
click at [191, 177] on div "​" at bounding box center [335, 168] width 321 height 21
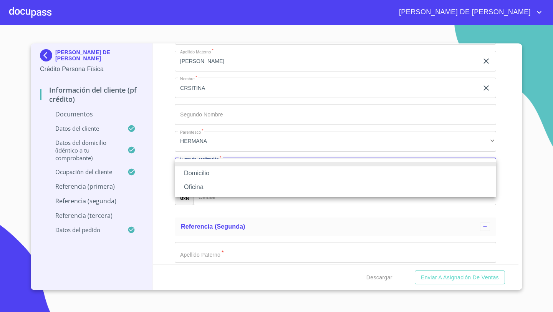
click at [195, 181] on li "Oficina" at bounding box center [335, 187] width 321 height 14
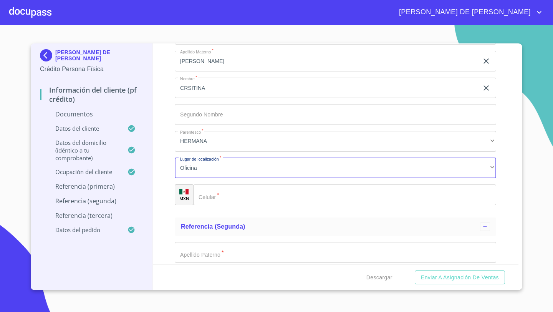
click at [210, 191] on div "​" at bounding box center [344, 194] width 303 height 21
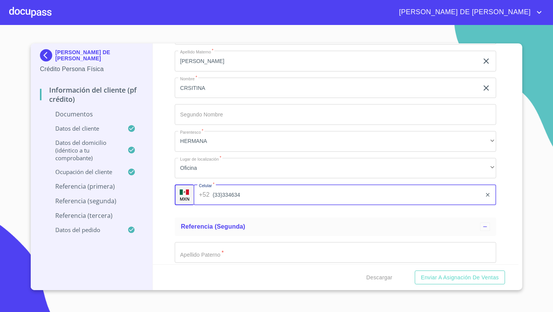
click at [225, 196] on input "(33)334634" at bounding box center [347, 194] width 269 height 21
click at [241, 196] on input "(33)34634" at bounding box center [347, 194] width 269 height 21
type input "[PHONE_NUMBER]"
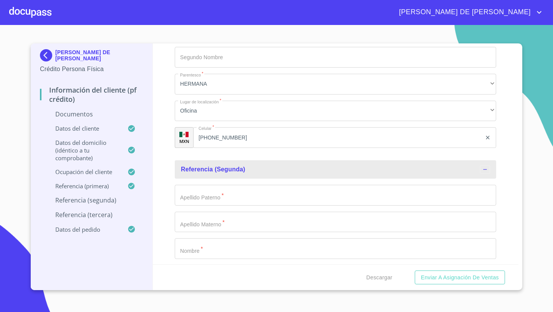
scroll to position [2841, 0]
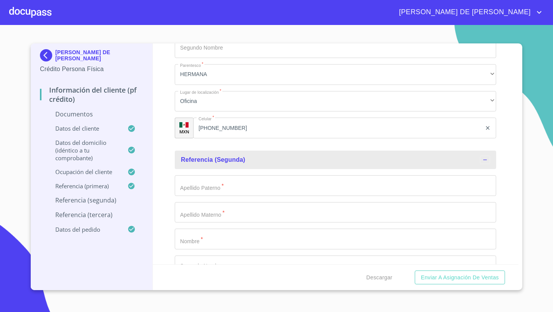
click at [174, 185] on div "Información del cliente (PF crédito) Documentos Documento de identificación   *…" at bounding box center [336, 153] width 366 height 221
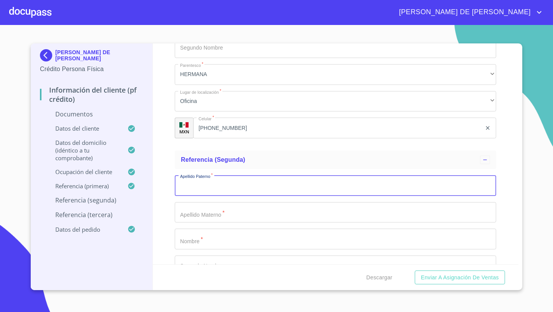
click at [185, 187] on input "Documento de identificación   *" at bounding box center [335, 185] width 321 height 21
type input "[PERSON_NAME]"
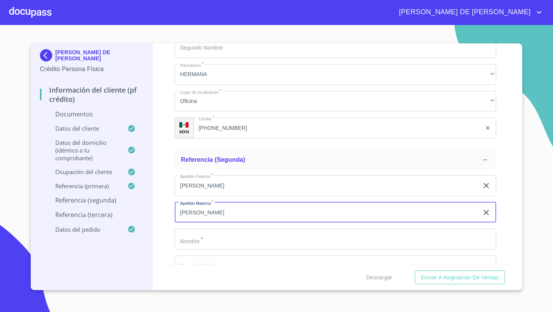
type input "[PERSON_NAME]"
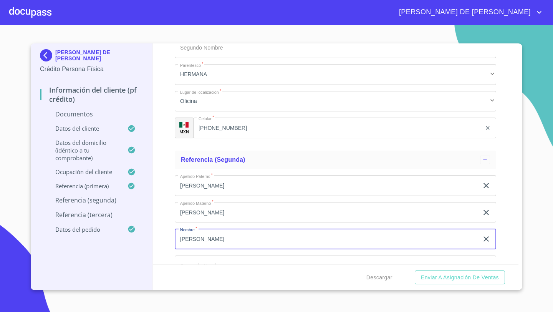
type input "[PERSON_NAME]"
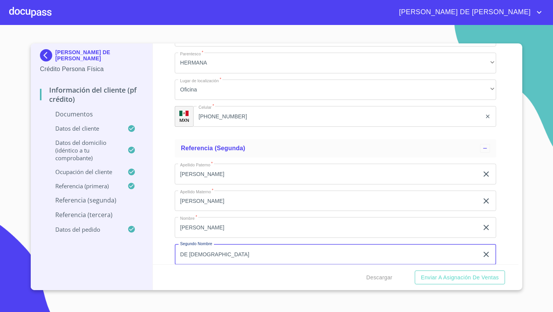
scroll to position [2980, 0]
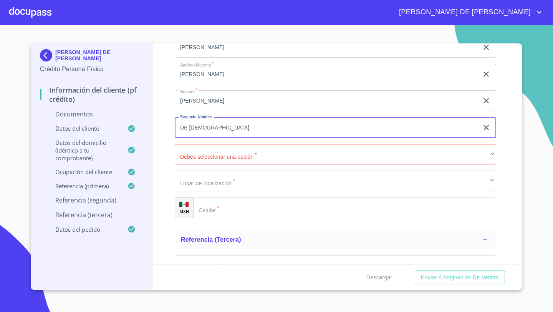
click at [225, 130] on input "DE [DEMOGRAPHIC_DATA]" at bounding box center [327, 127] width 304 height 21
type input "DE [DEMOGRAPHIC_DATA]"
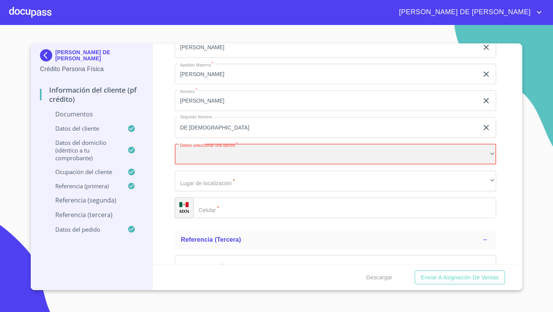
click at [202, 152] on div "​" at bounding box center [335, 154] width 321 height 21
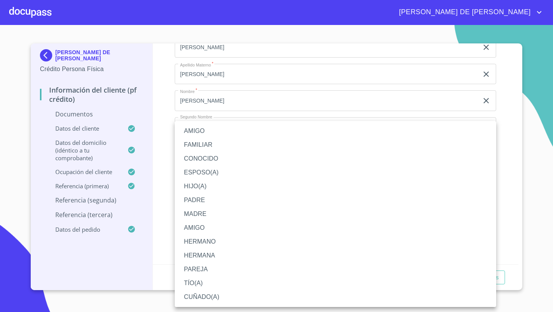
click at [192, 282] on li "TÍO(A)" at bounding box center [335, 283] width 321 height 14
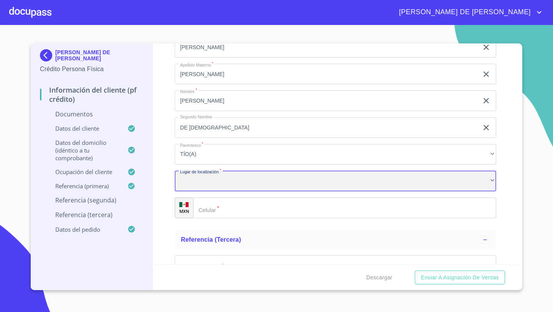
click at [191, 185] on div "​" at bounding box center [335, 180] width 321 height 21
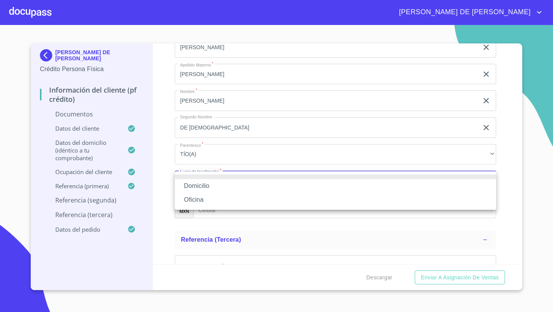
click at [196, 197] on li "Oficina" at bounding box center [335, 200] width 321 height 14
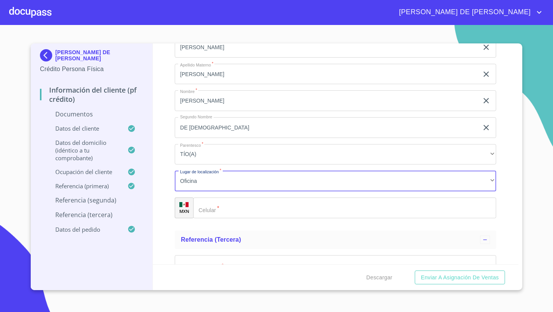
click at [211, 206] on div "​" at bounding box center [344, 207] width 303 height 21
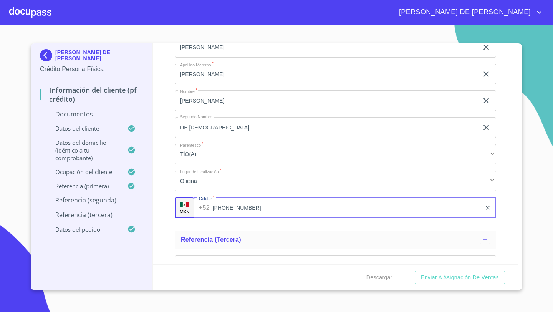
type input "[PHONE_NUMBER]"
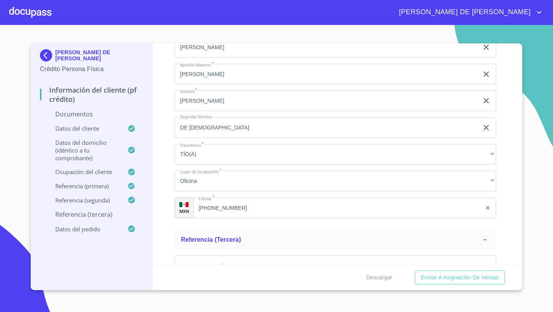
click at [162, 223] on div "Información del cliente (PF crédito) Documentos Documento de identificación   *…" at bounding box center [336, 153] width 366 height 221
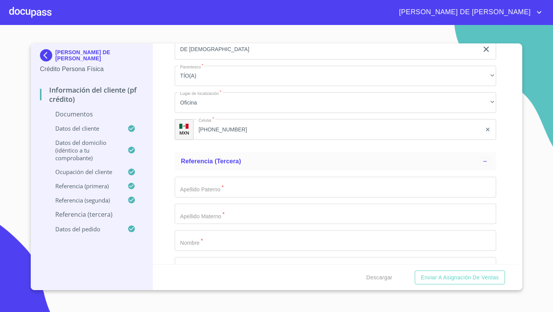
scroll to position [3071, 0]
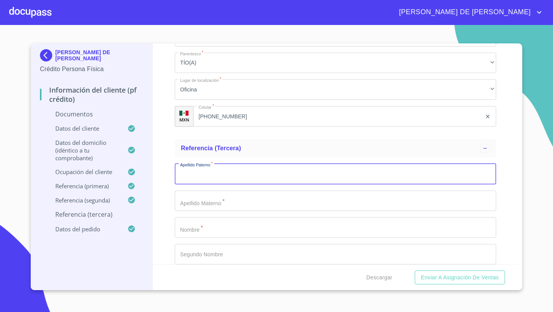
click at [193, 173] on input "Documento de identificación   *" at bounding box center [335, 173] width 321 height 21
type input "N"
type input "V"
type input "BONHAMA"
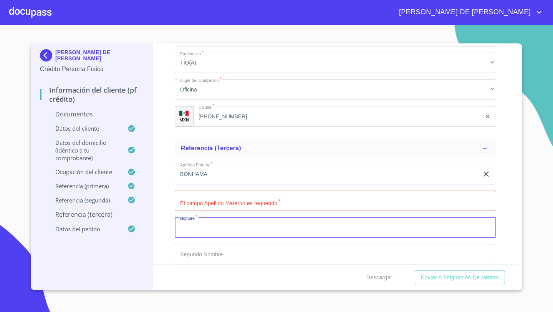
click at [188, 230] on input "Documento de identificación   *" at bounding box center [335, 227] width 321 height 21
type input "[PERSON_NAME]"
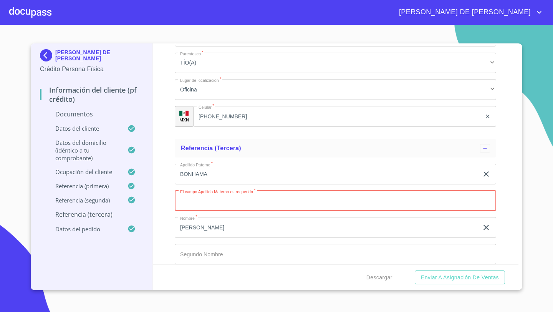
click at [193, 201] on input "Documento de identificación   *" at bounding box center [335, 200] width 321 height 21
type input "[PERSON_NAME]"
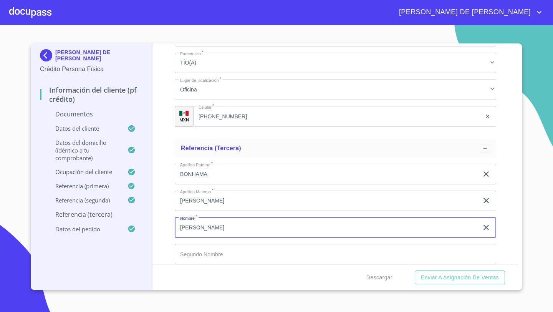
click at [195, 253] on input "Documento de identificación   *" at bounding box center [335, 254] width 321 height 21
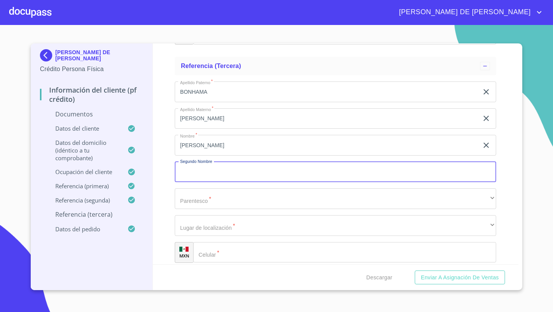
scroll to position [3203, 0]
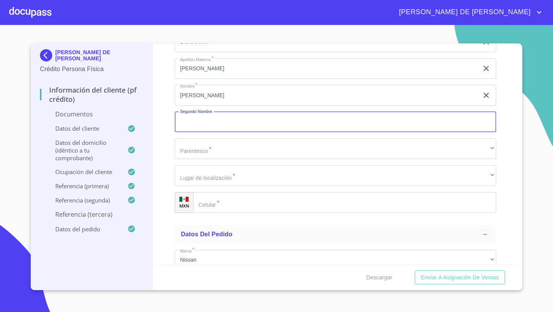
click at [199, 201] on div "​" at bounding box center [344, 202] width 303 height 21
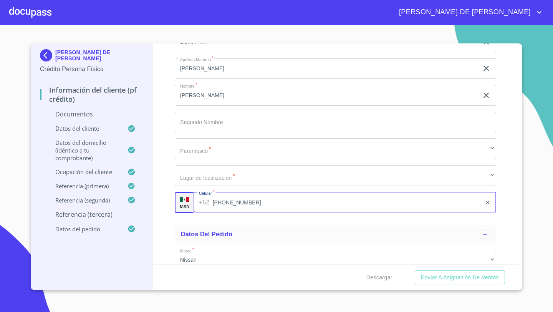
type input "[PHONE_NUMBER]"
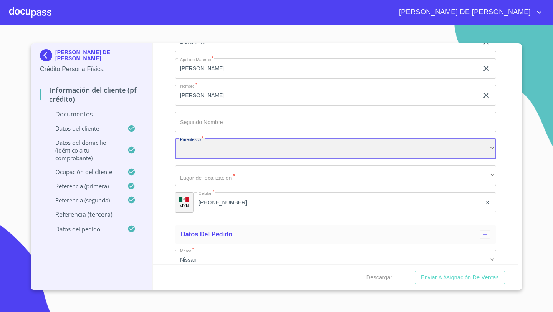
click at [187, 138] on div "​" at bounding box center [335, 148] width 321 height 21
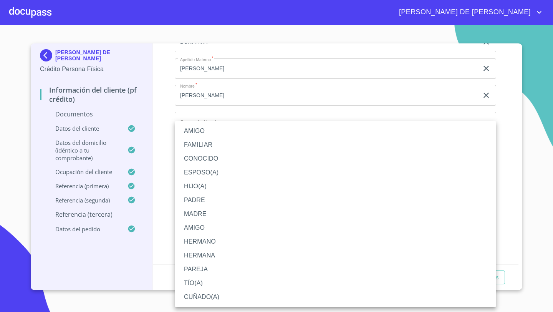
click at [196, 242] on li "HERMANO" at bounding box center [335, 241] width 321 height 14
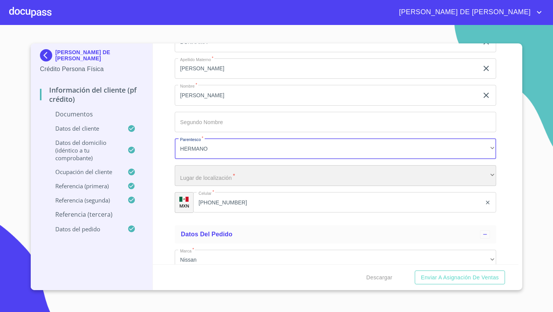
click at [188, 175] on div "​" at bounding box center [335, 175] width 321 height 21
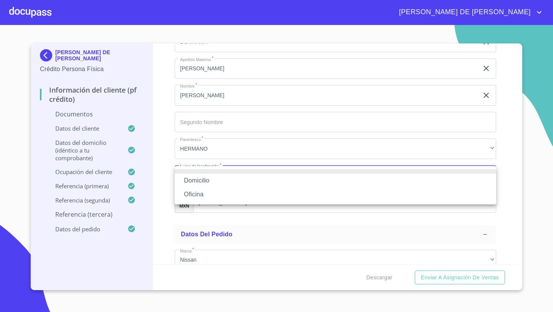
click at [192, 192] on li "Oficina" at bounding box center [335, 194] width 321 height 14
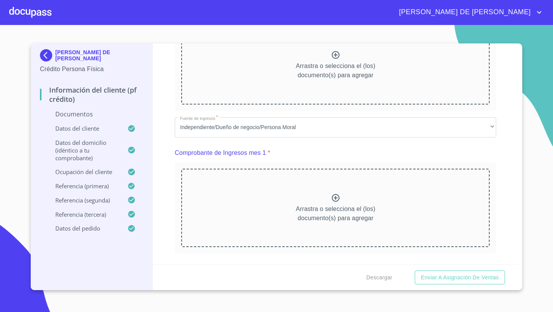
scroll to position [372, 0]
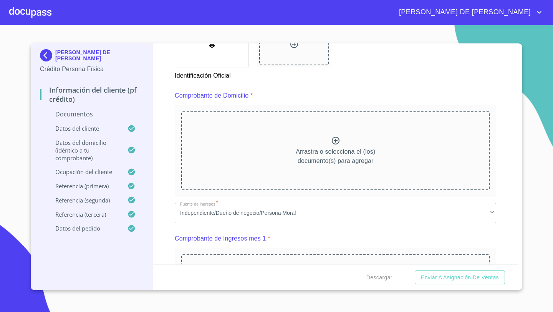
click at [339, 138] on icon at bounding box center [335, 140] width 9 height 9
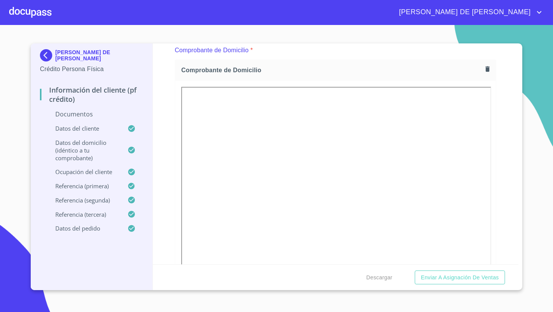
scroll to position [414, 0]
click at [490, 69] on icon "button" at bounding box center [486, 72] width 7 height 7
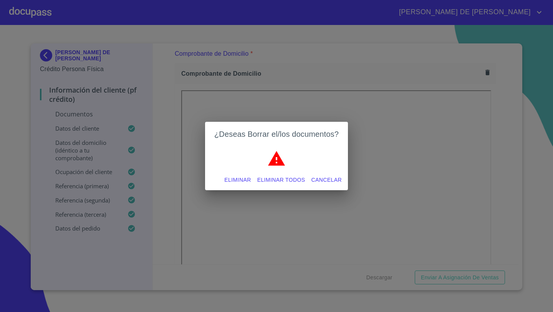
click at [238, 178] on span "Eliminar" at bounding box center [237, 180] width 26 height 10
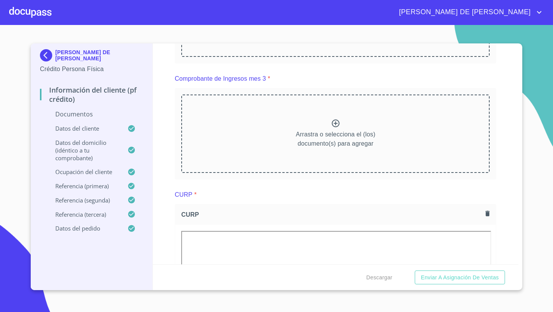
scroll to position [742, 0]
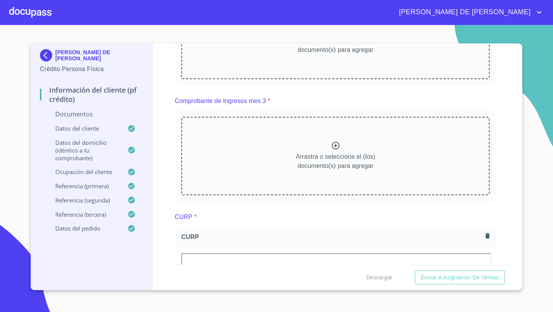
click at [332, 146] on icon at bounding box center [335, 145] width 9 height 9
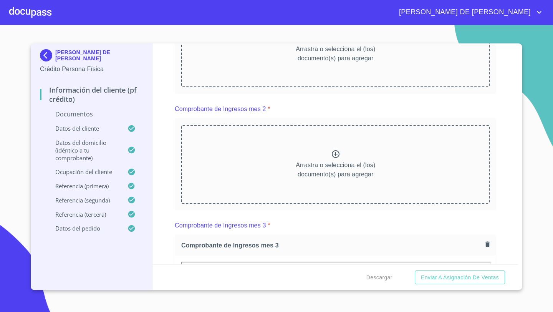
scroll to position [627, 0]
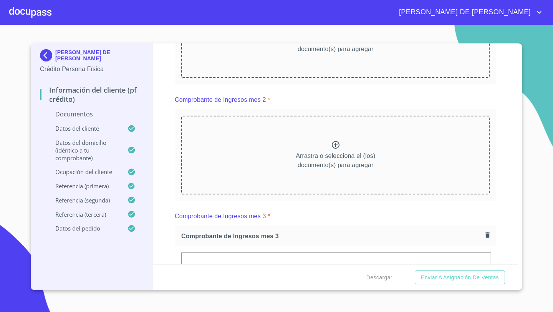
click at [349, 149] on div "Arrastra o selecciona el (los) documento(s) para agregar" at bounding box center [335, 154] width 308 height 78
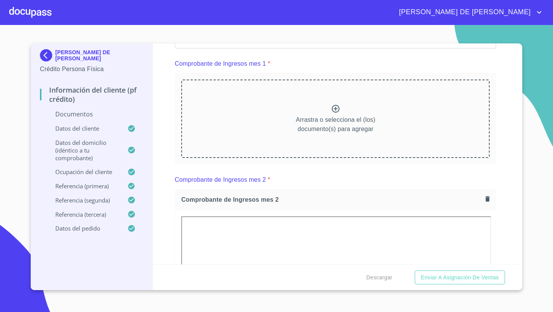
scroll to position [493, 0]
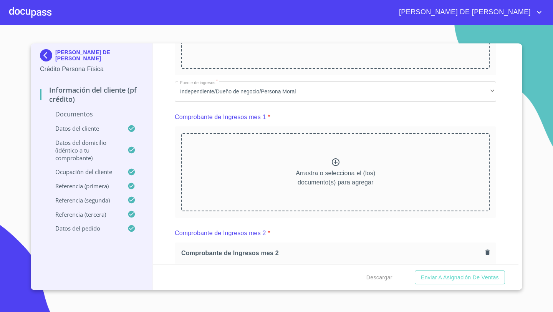
click at [308, 164] on div "Arrastra o selecciona el (los) documento(s) para agregar" at bounding box center [335, 172] width 308 height 78
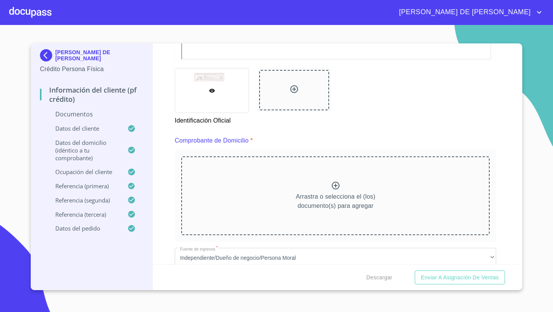
scroll to position [314, 0]
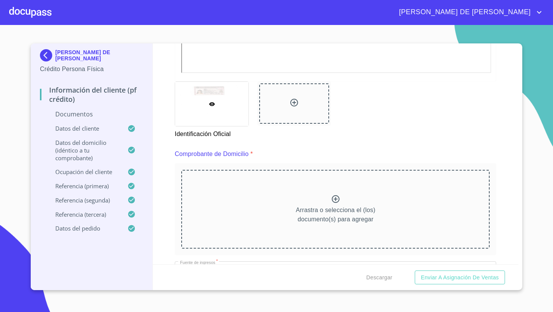
click at [331, 190] on div "Arrastra o selecciona el (los) documento(s) para agregar" at bounding box center [335, 209] width 308 height 78
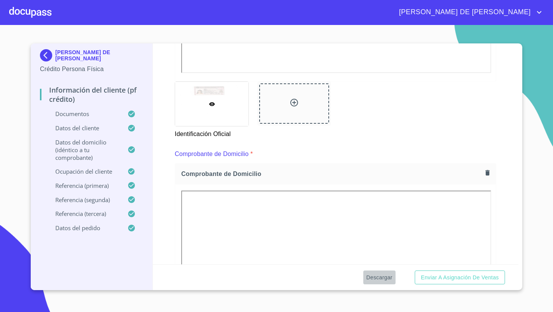
click at [377, 278] on span "Descargar" at bounding box center [379, 277] width 26 height 10
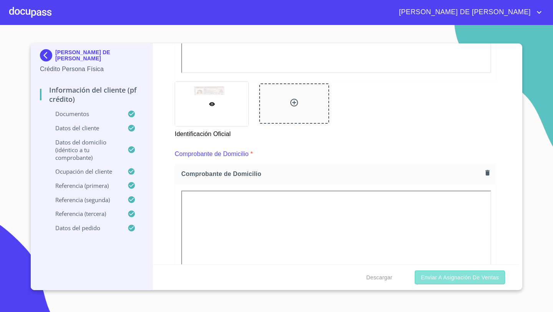
click at [441, 277] on span "Enviar a Asignación de Ventas" at bounding box center [460, 277] width 78 height 10
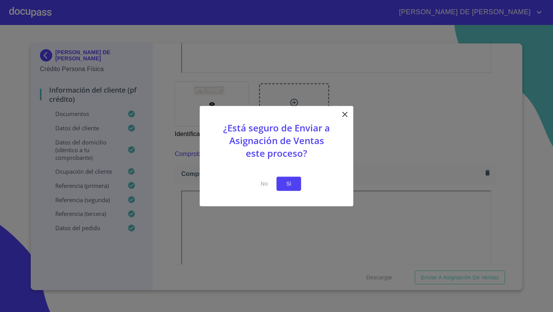
click at [292, 181] on span "Si" at bounding box center [288, 184] width 12 height 10
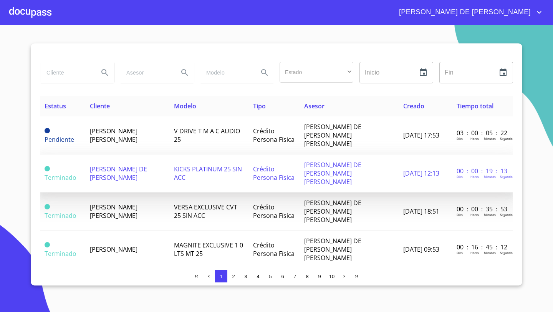
click at [104, 165] on span "[PERSON_NAME] DE [PERSON_NAME]" at bounding box center [118, 173] width 57 height 17
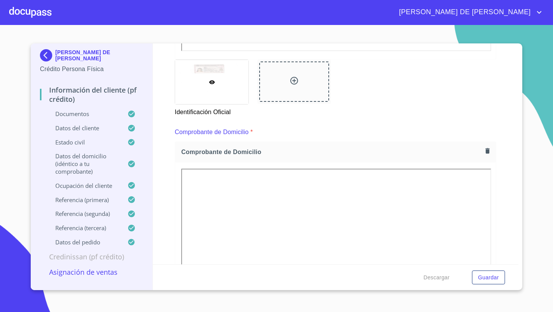
scroll to position [337, 0]
click at [486, 152] on icon "button" at bounding box center [487, 149] width 4 height 5
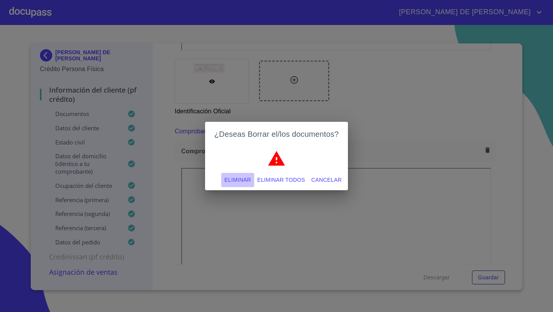
click at [235, 178] on span "Eliminar" at bounding box center [237, 180] width 26 height 10
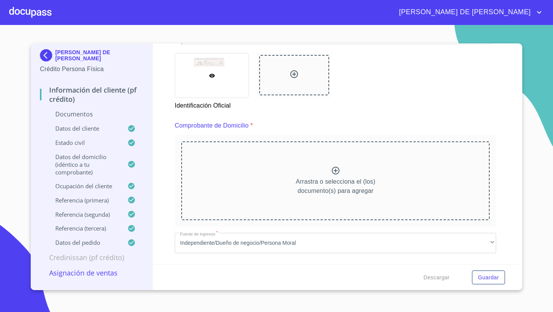
scroll to position [344, 0]
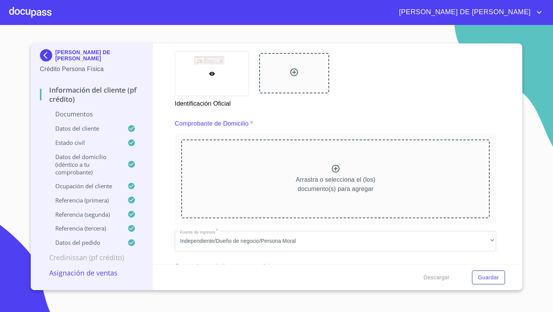
click at [339, 172] on icon at bounding box center [335, 168] width 9 height 9
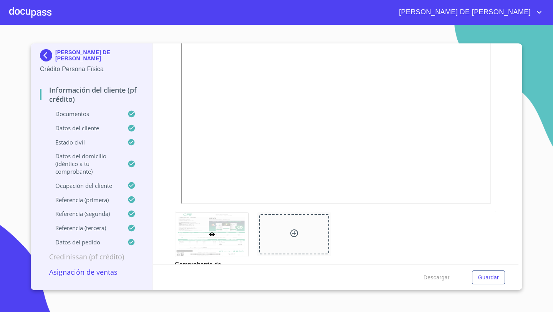
scroll to position [571, 0]
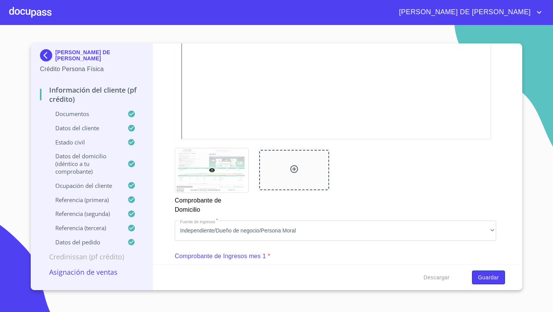
click at [485, 277] on span "Guardar" at bounding box center [488, 277] width 21 height 10
